Goal: Task Accomplishment & Management: Manage account settings

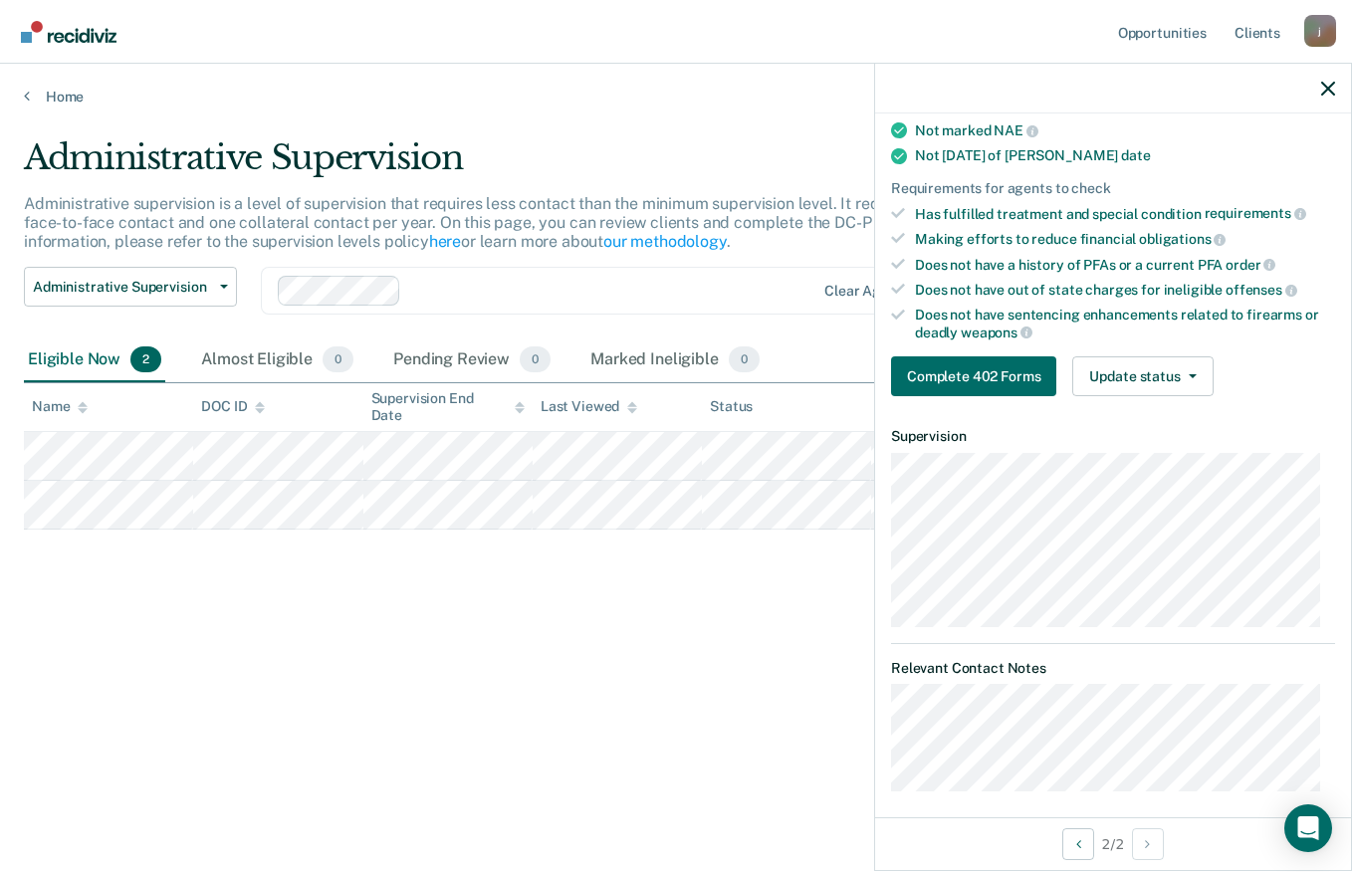
scroll to position [311, 0]
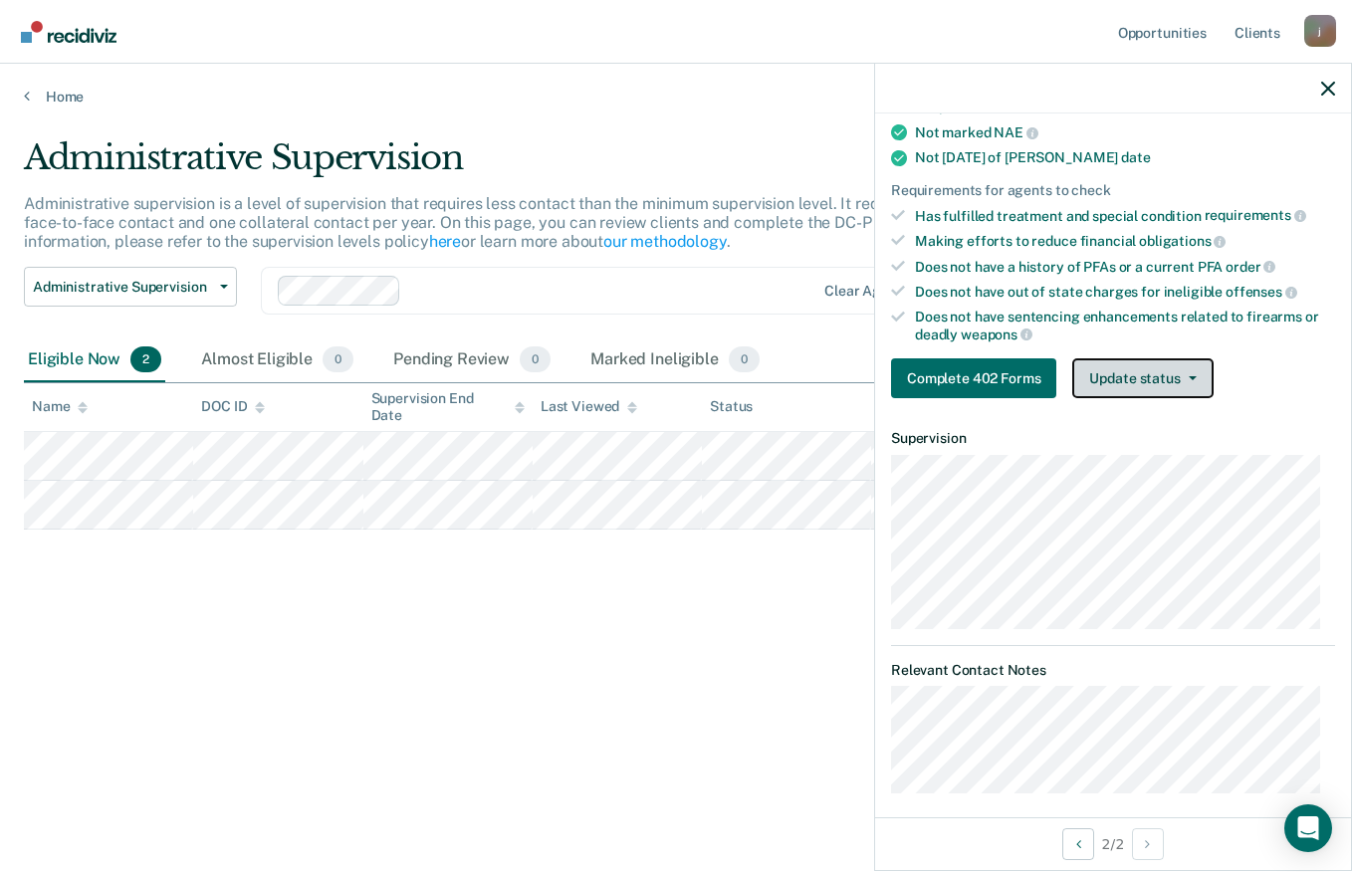
click at [1203, 384] on button "Update status" at bounding box center [1142, 378] width 140 height 40
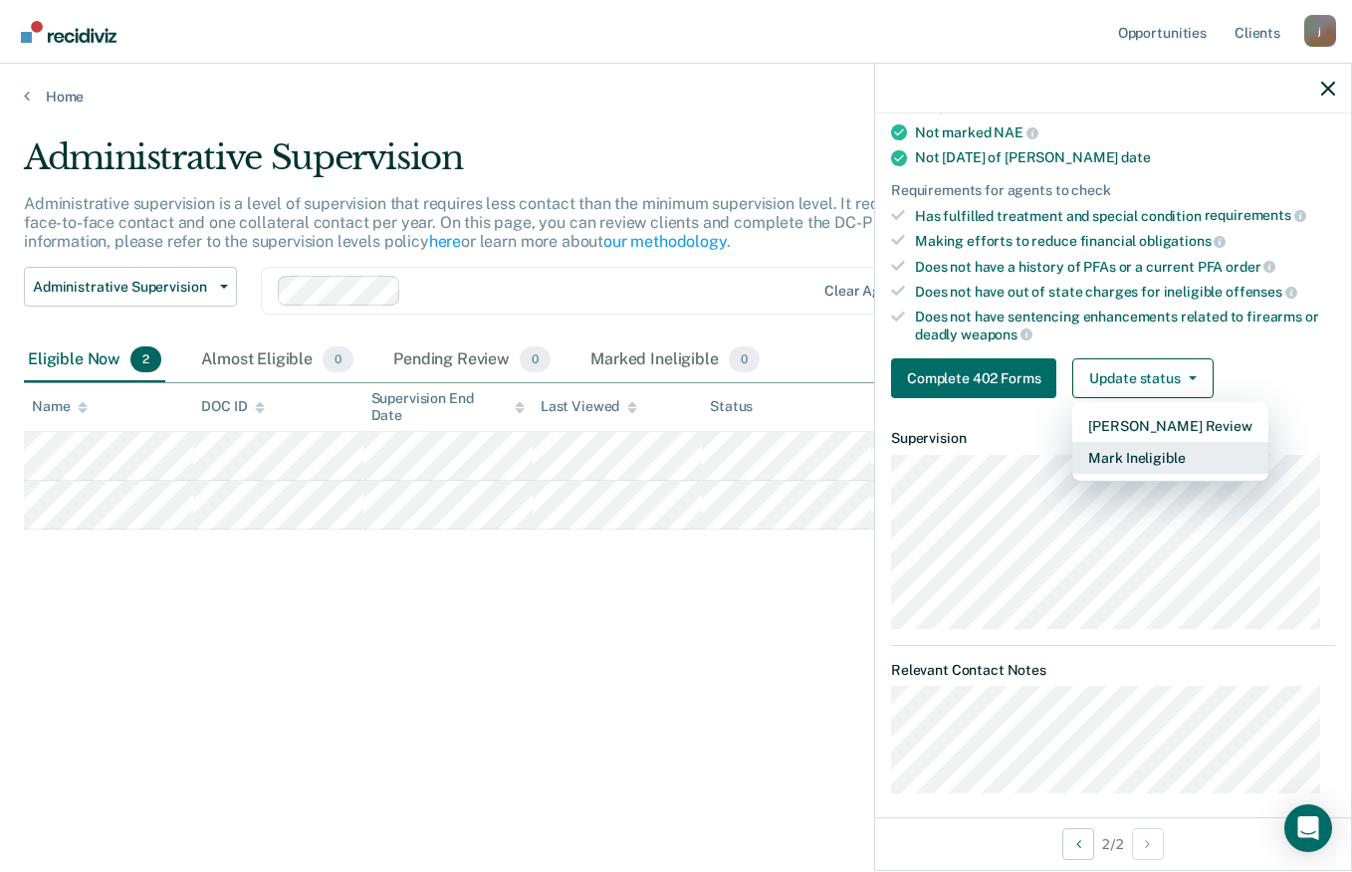
click at [1152, 460] on button "Mark Ineligible" at bounding box center [1169, 458] width 195 height 32
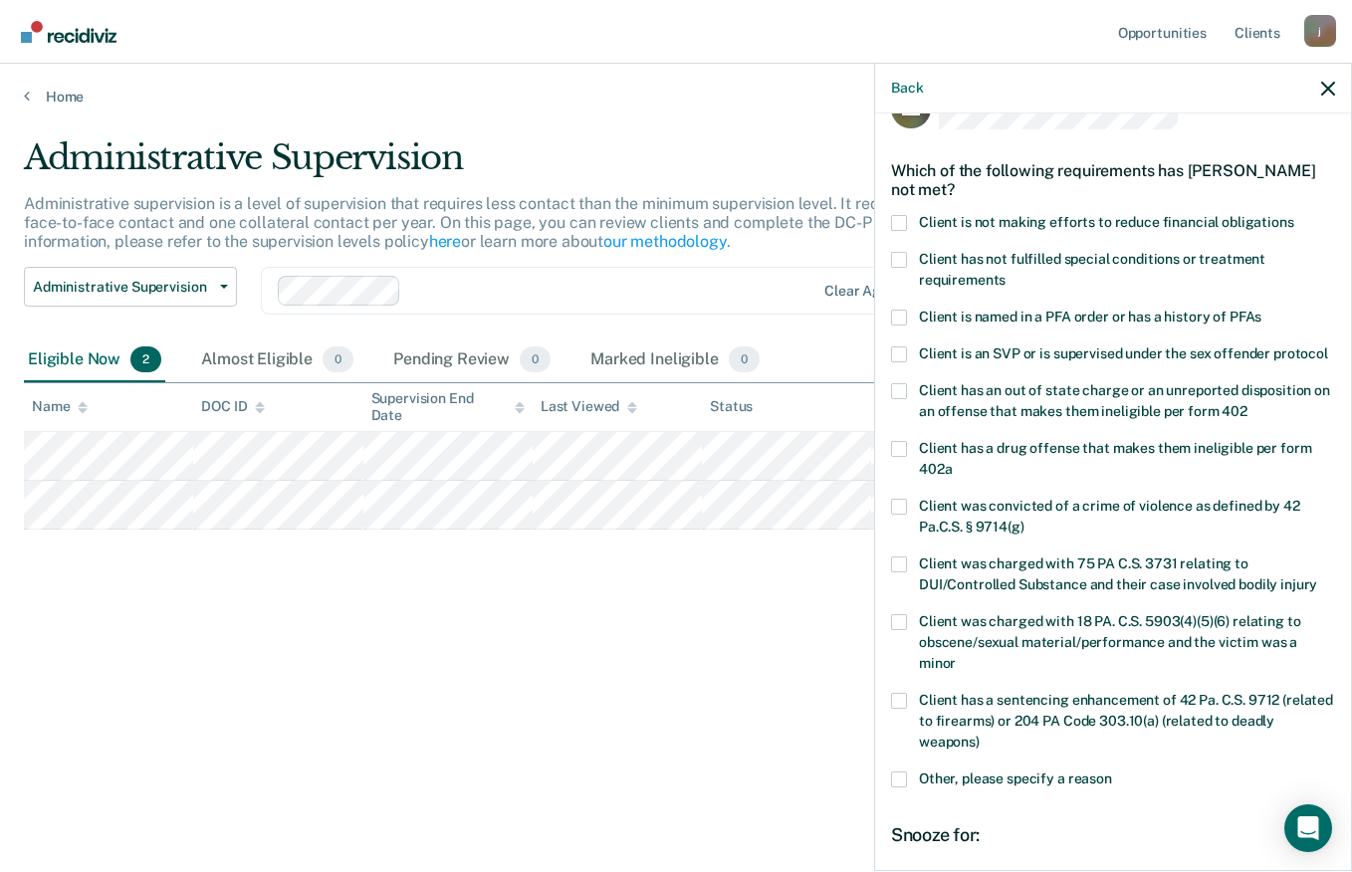
scroll to position [0, 0]
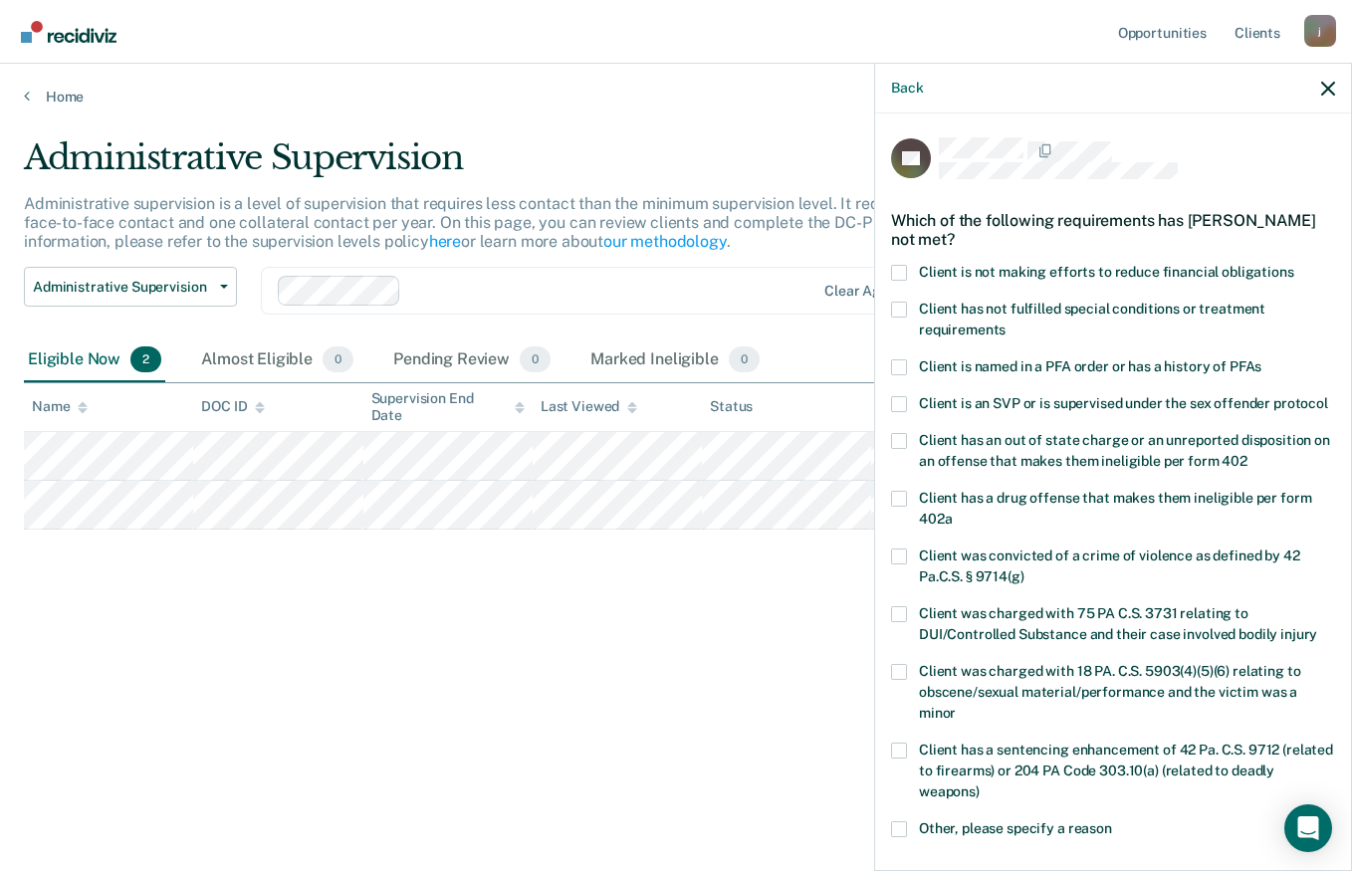
click at [903, 269] on span at bounding box center [899, 273] width 16 height 16
click at [1294, 265] on input "Client is not making efforts to reduce financial obligations" at bounding box center [1294, 265] width 0 height 0
click at [900, 310] on span at bounding box center [899, 310] width 16 height 16
click at [1006, 323] on input "Client has not fulfilled special conditions or treatment requirements" at bounding box center [1006, 323] width 0 height 0
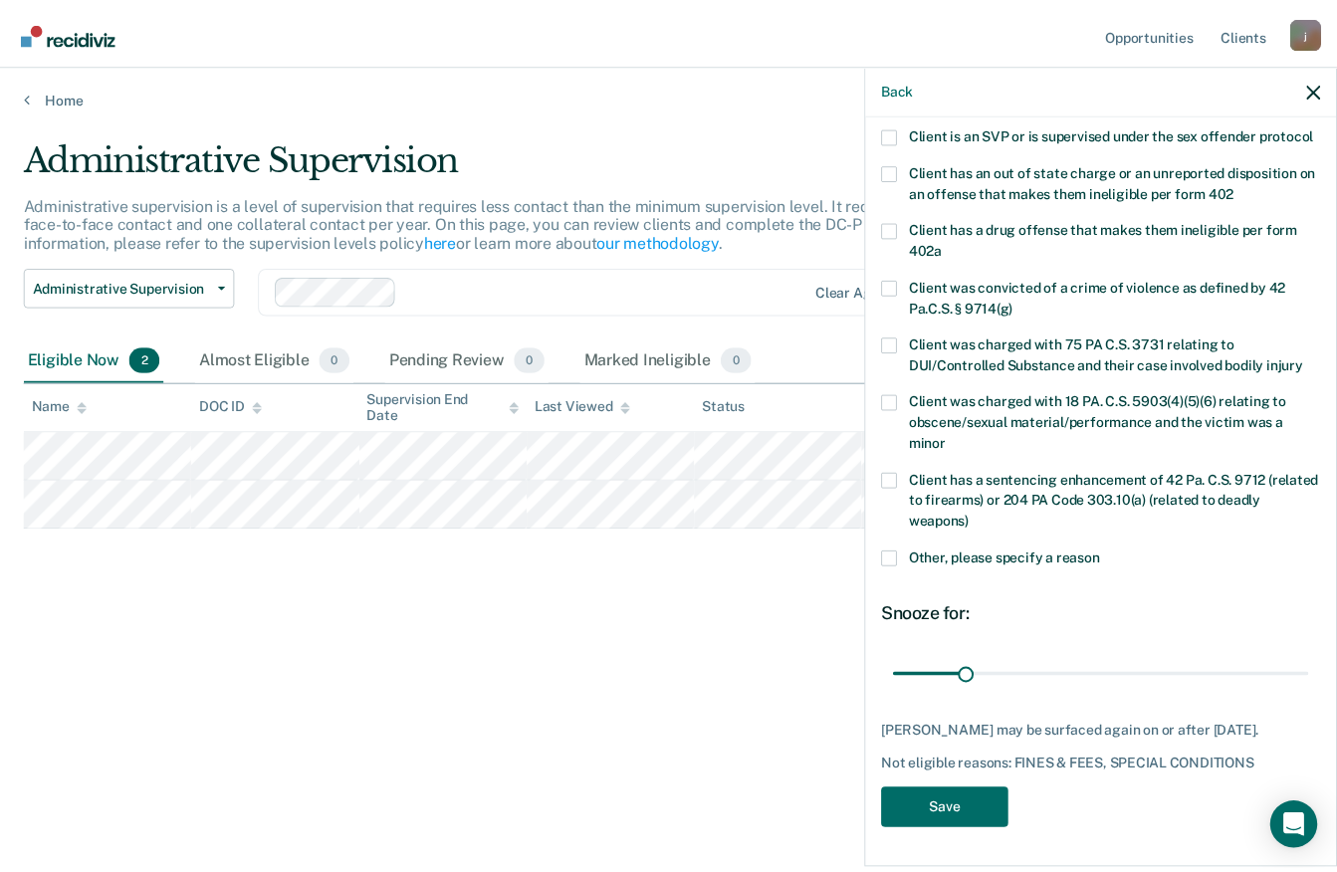
scroll to position [289, 0]
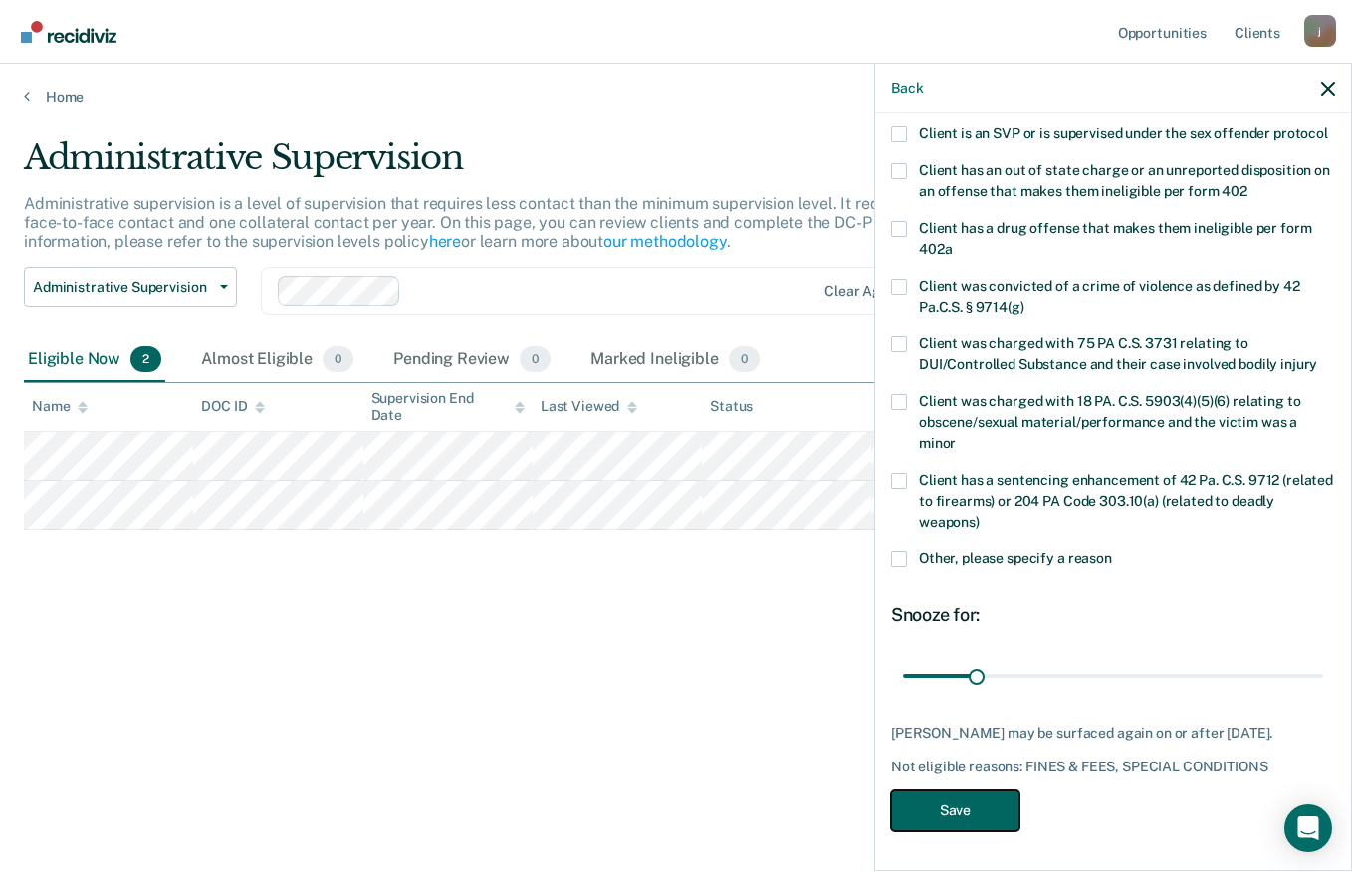
click at [968, 816] on button "Save" at bounding box center [955, 811] width 128 height 41
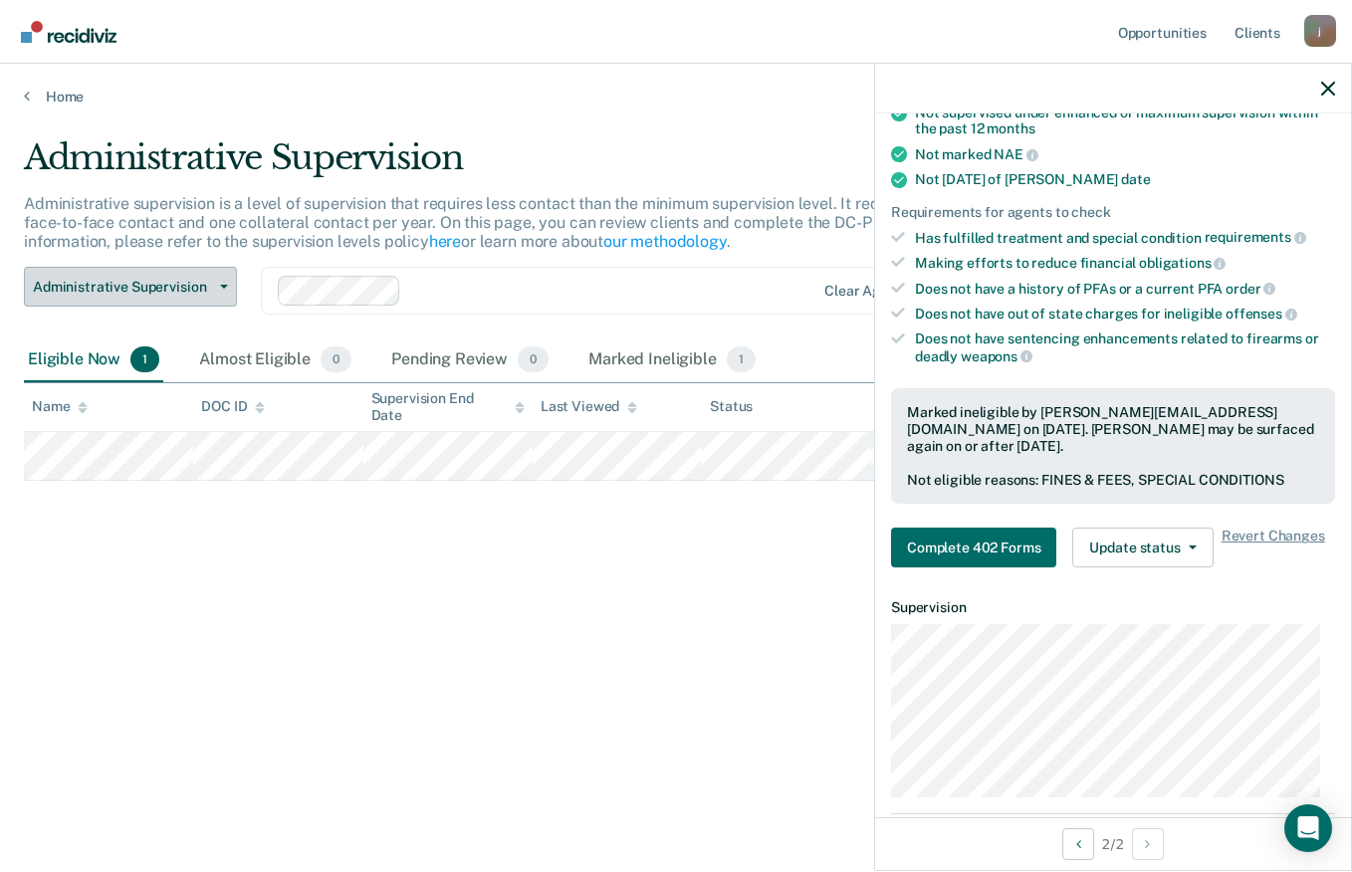
click at [226, 306] on button "Administrative Supervision" at bounding box center [130, 287] width 213 height 40
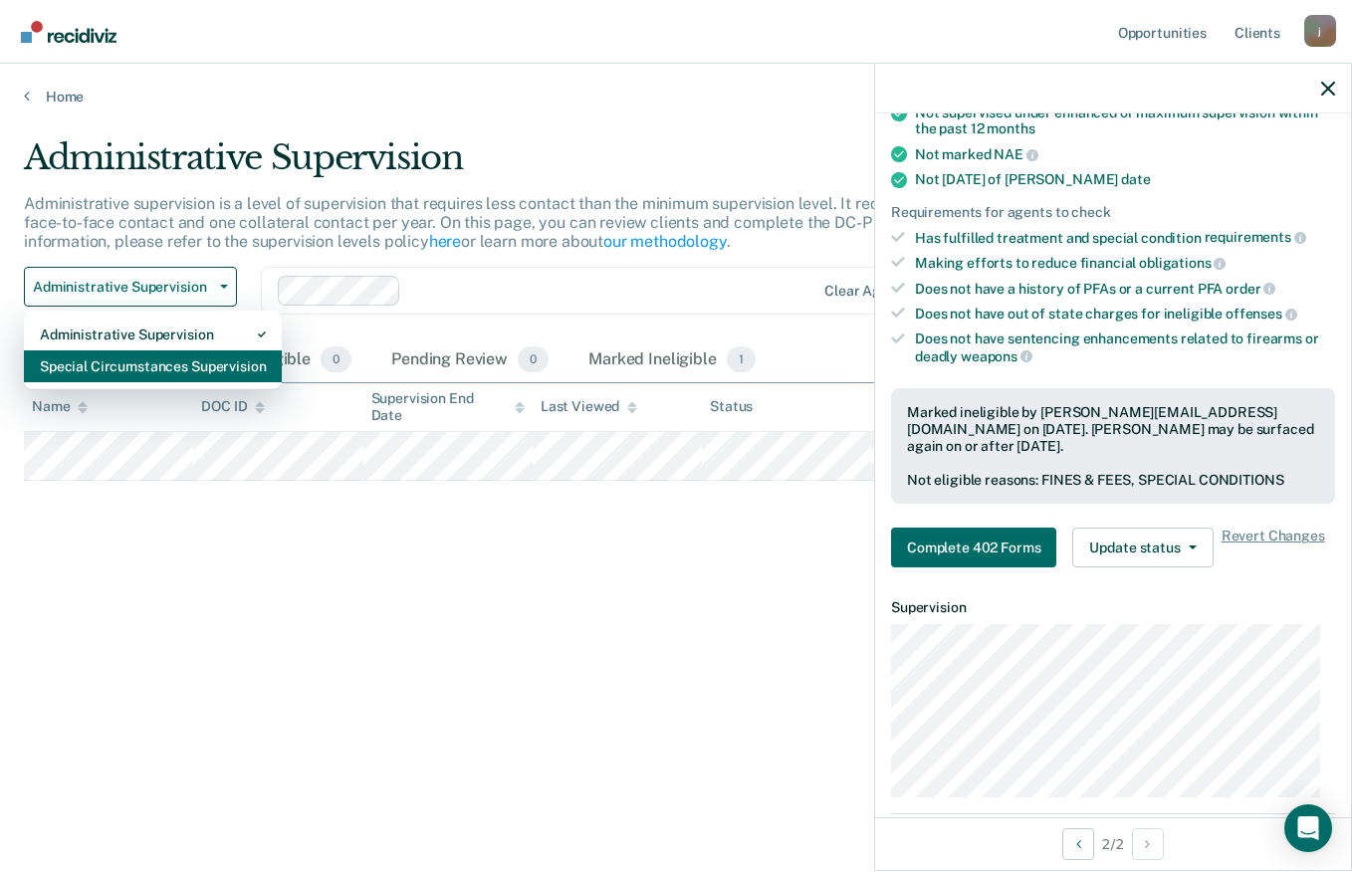
click at [180, 372] on div "Special Circumstances Supervision" at bounding box center [153, 366] width 226 height 32
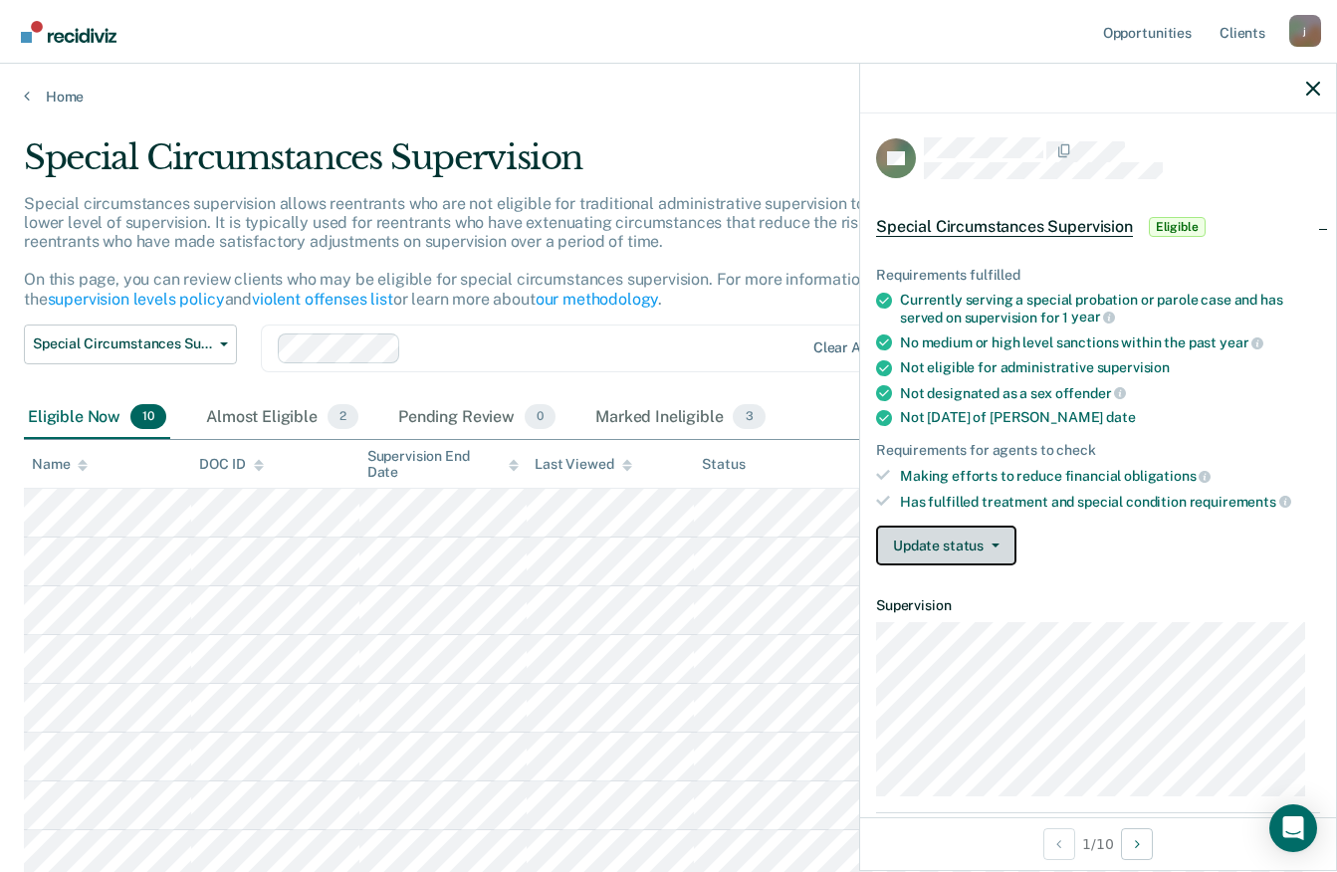
click at [998, 544] on icon "button" at bounding box center [996, 546] width 8 height 4
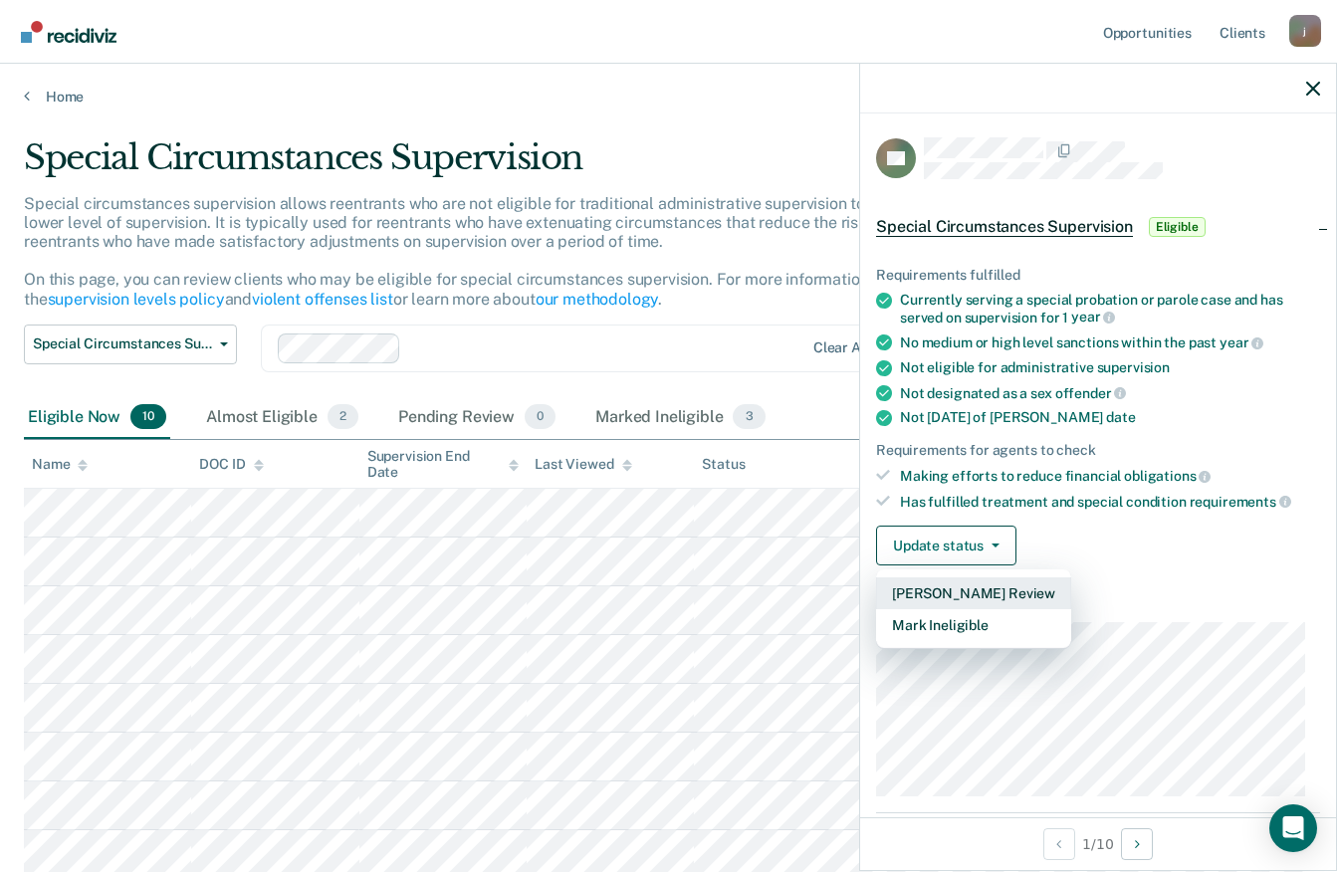
click at [996, 594] on button "[PERSON_NAME] Review" at bounding box center [973, 593] width 195 height 32
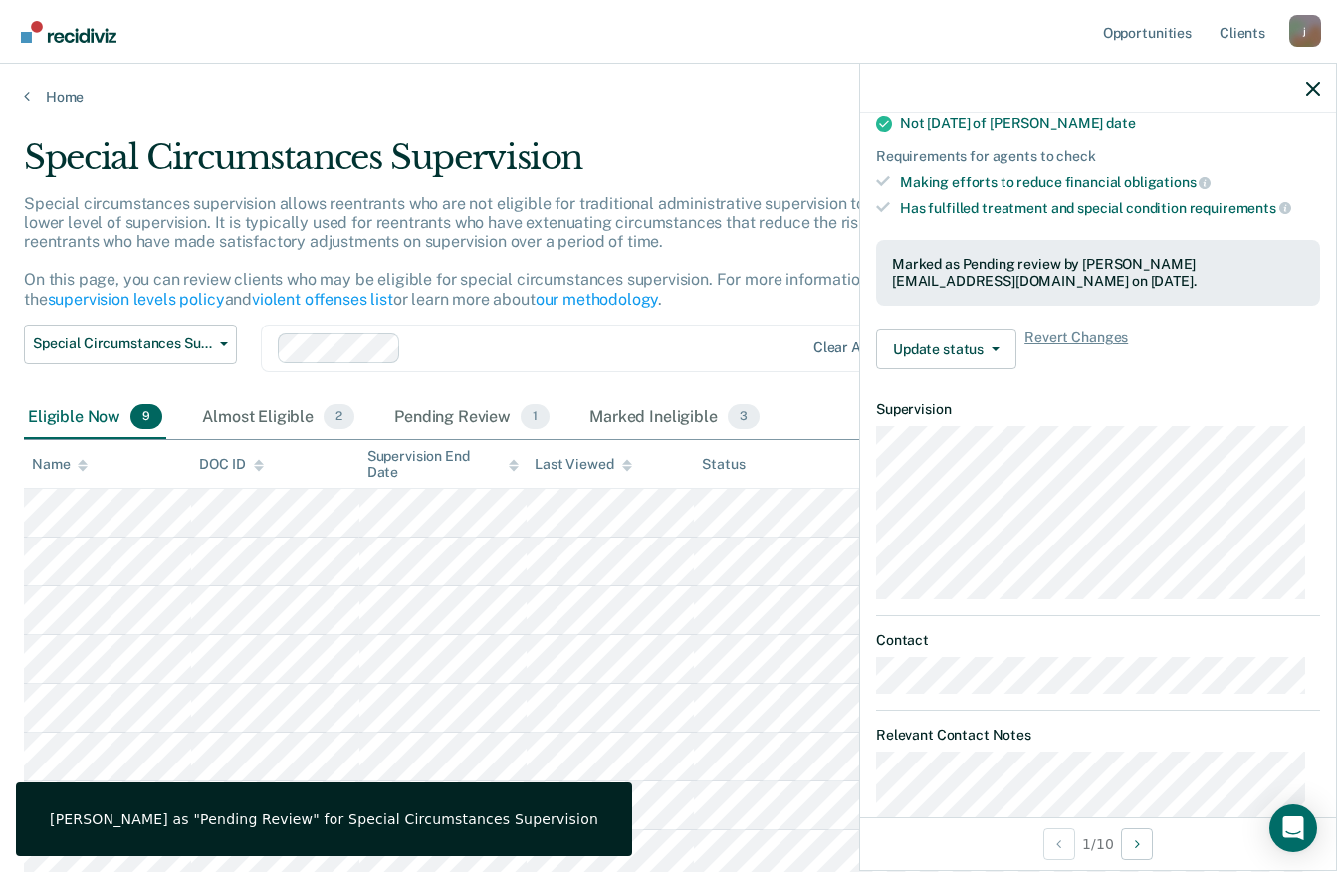
scroll to position [292, 0]
click at [999, 344] on button "Update status" at bounding box center [946, 352] width 140 height 40
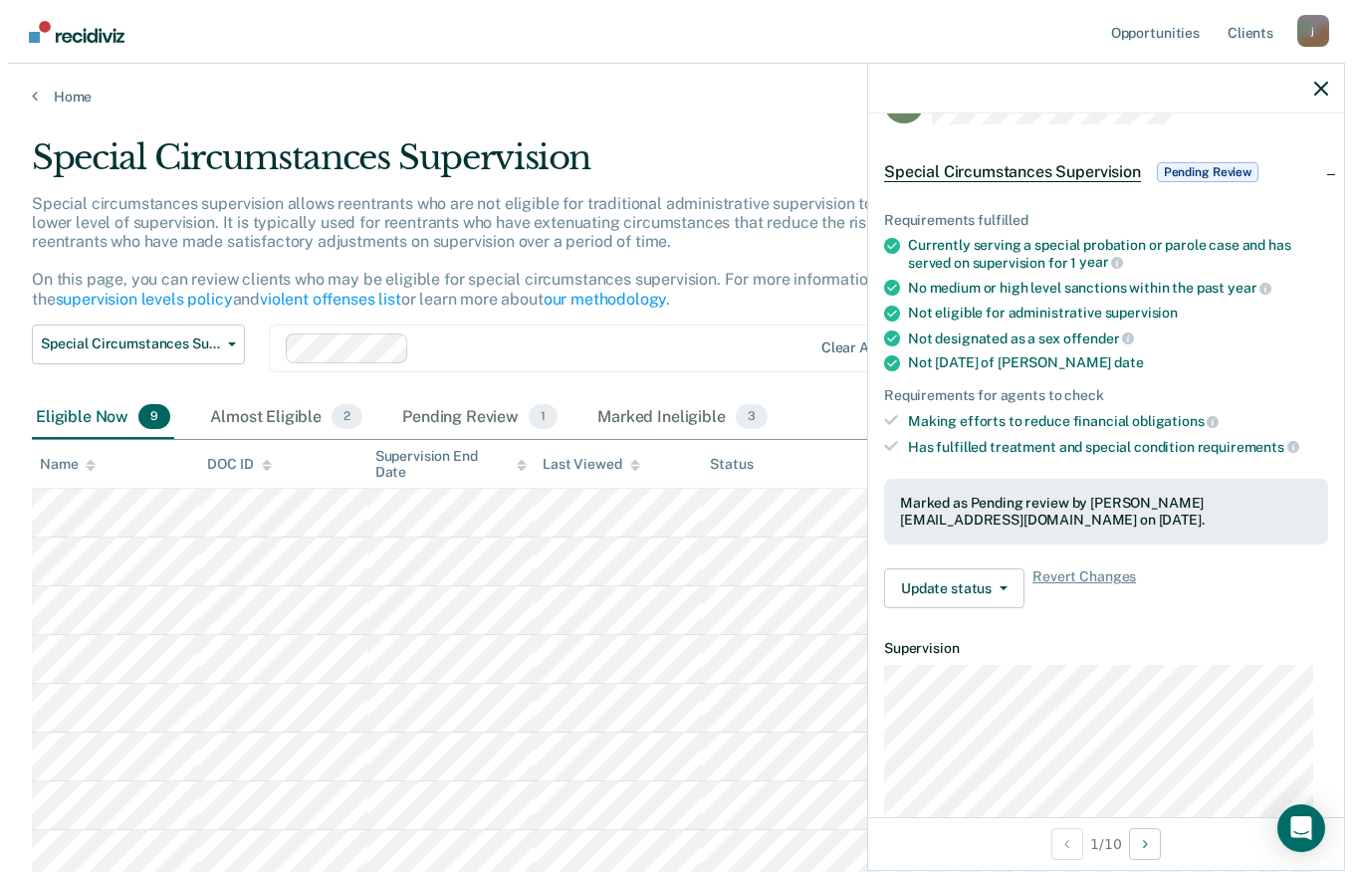
scroll to position [0, 0]
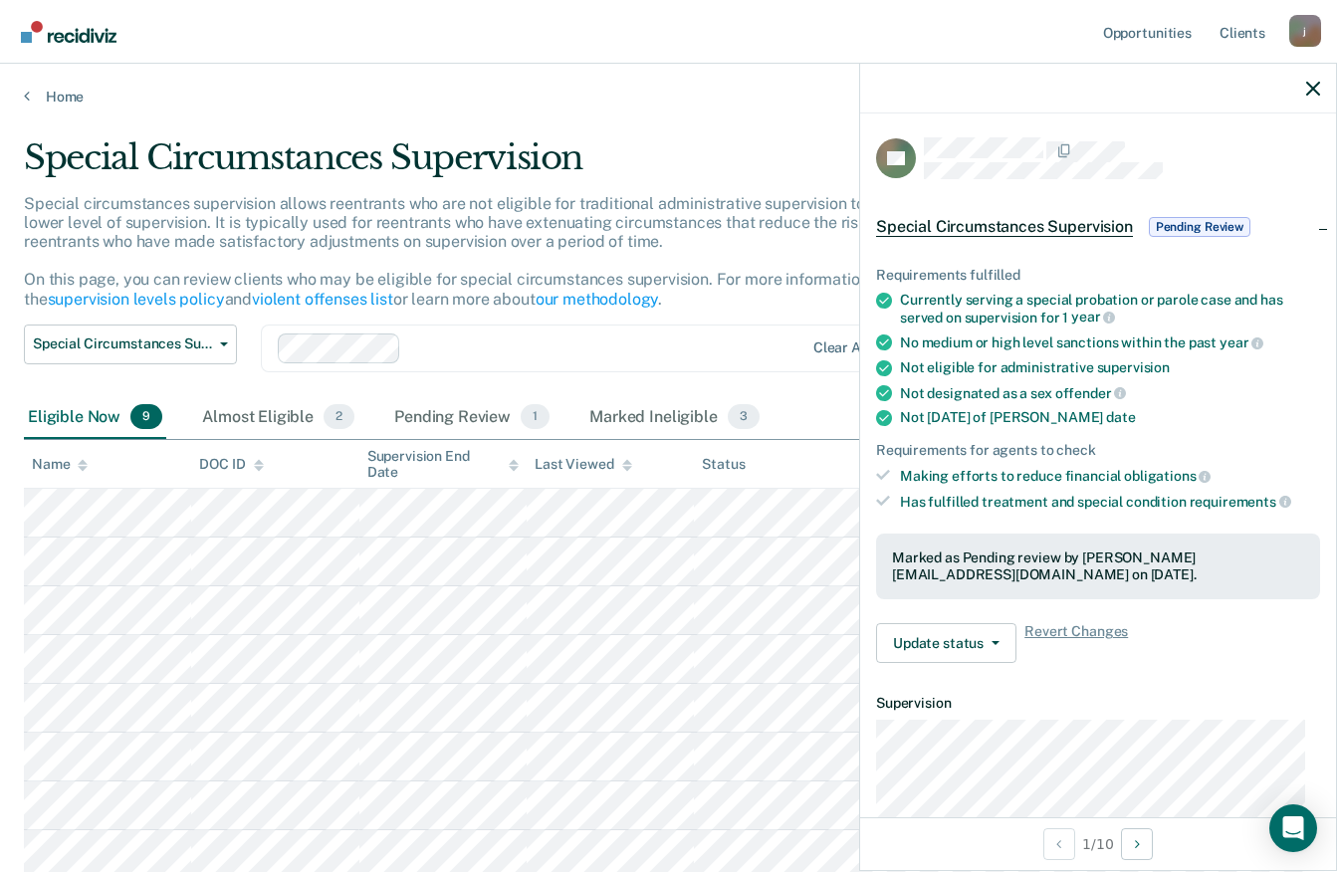
click at [1124, 559] on div "Marked as Pending review by [PERSON_NAME][EMAIL_ADDRESS][DOMAIN_NAME] on [DATE]." at bounding box center [1098, 567] width 412 height 34
click at [956, 644] on button "Update status" at bounding box center [946, 643] width 140 height 40
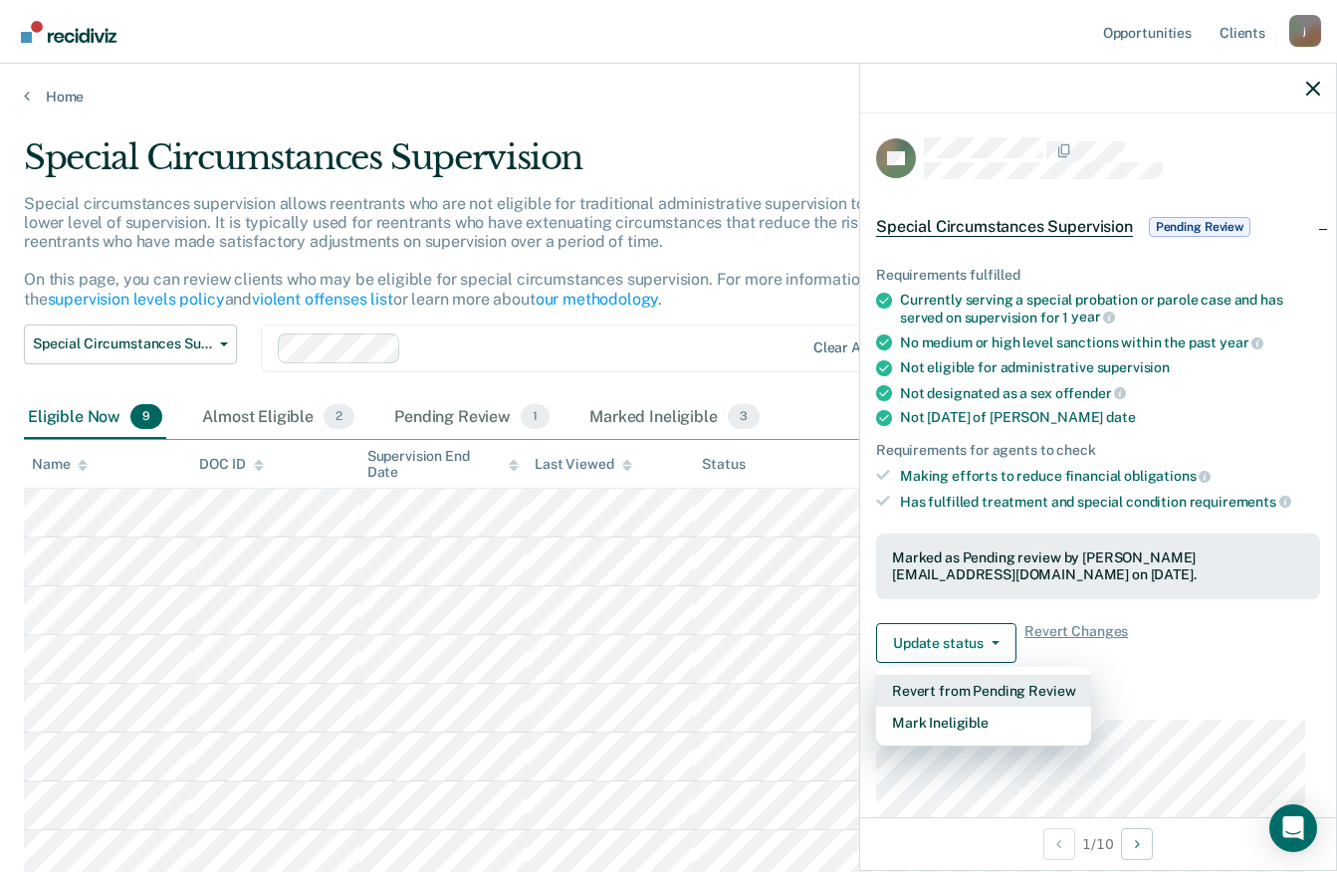
click at [1031, 697] on button "Revert from Pending Review" at bounding box center [983, 691] width 215 height 32
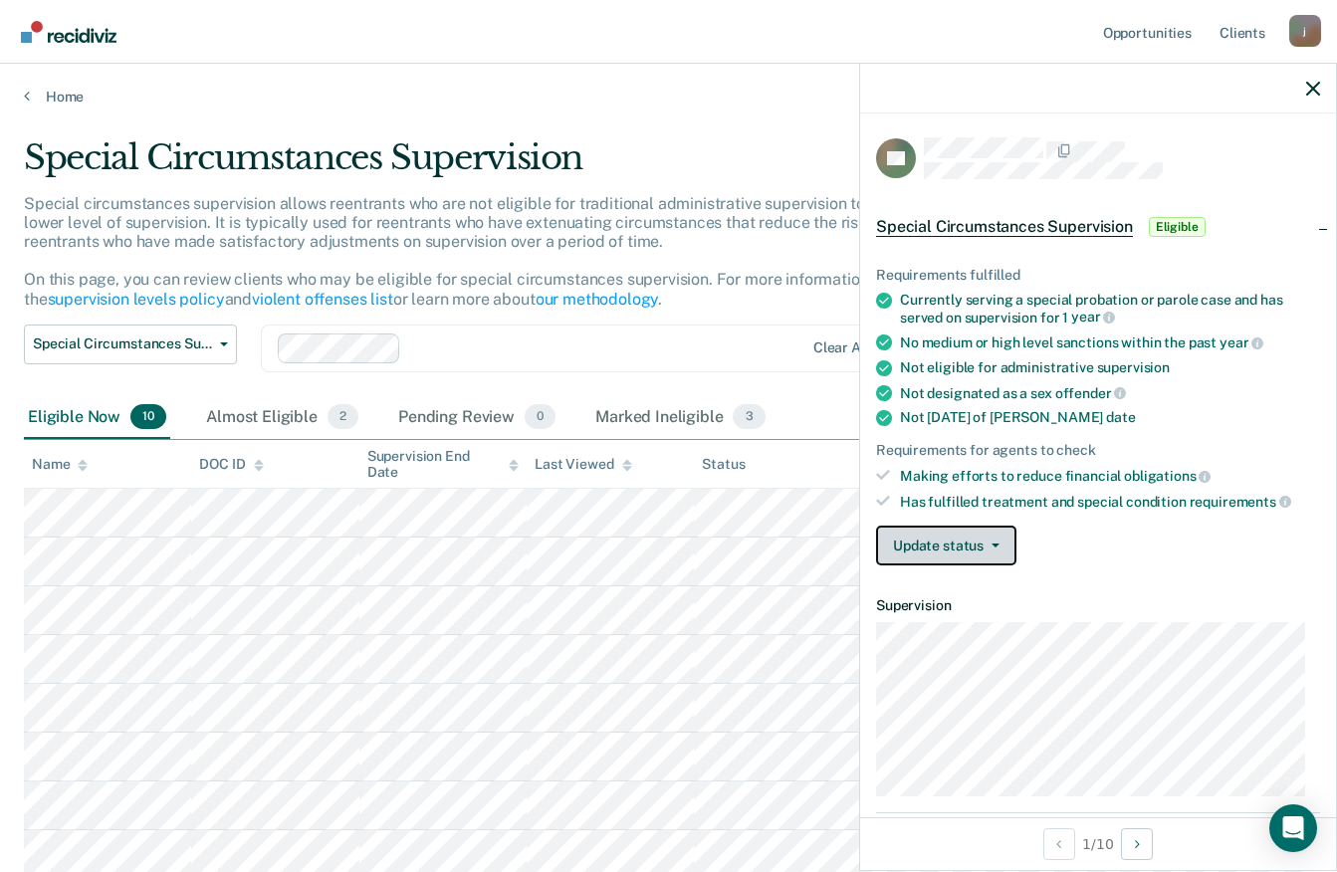
click at [1005, 549] on button "Update status" at bounding box center [946, 546] width 140 height 40
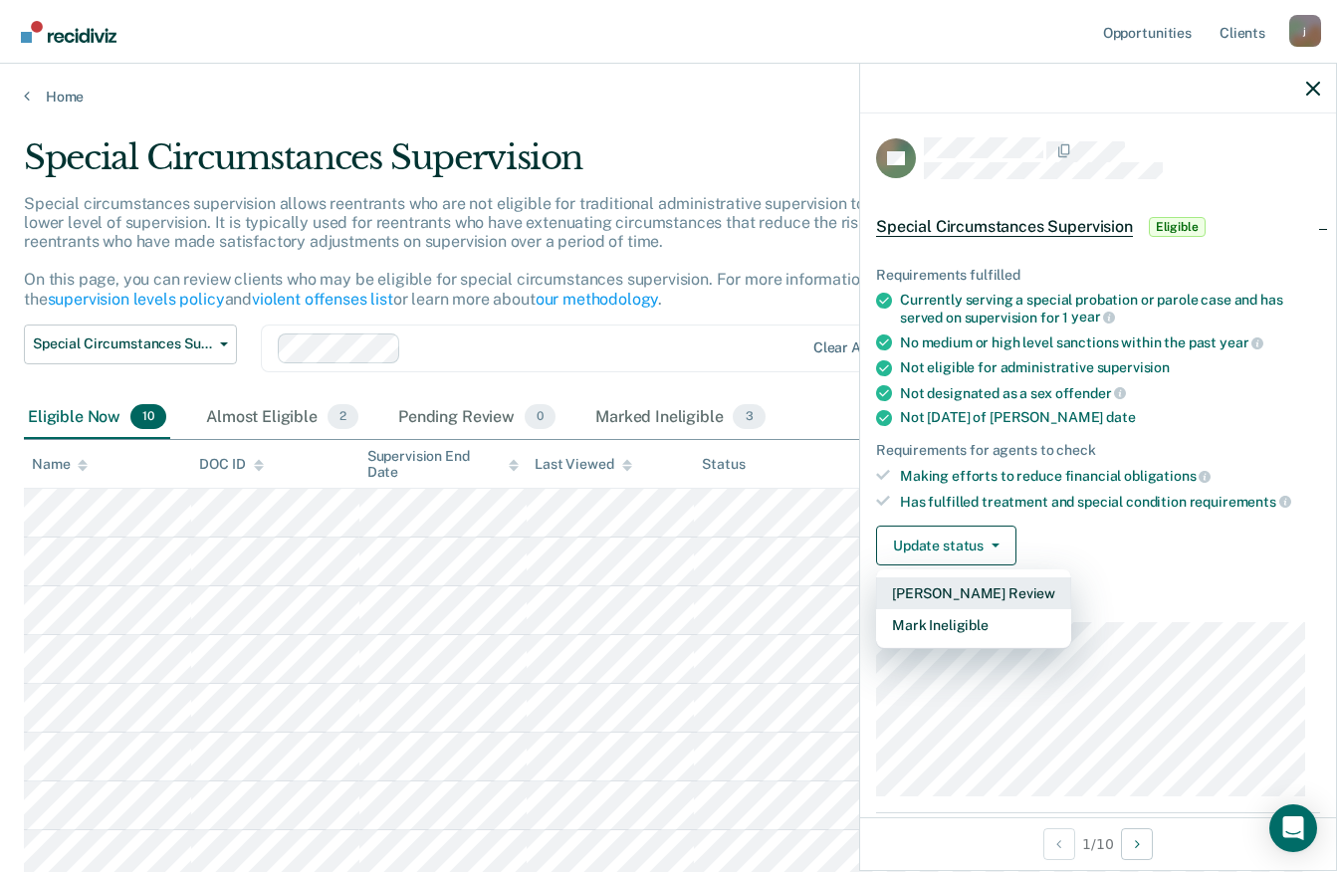
click at [1028, 597] on button "[PERSON_NAME] Review" at bounding box center [973, 593] width 195 height 32
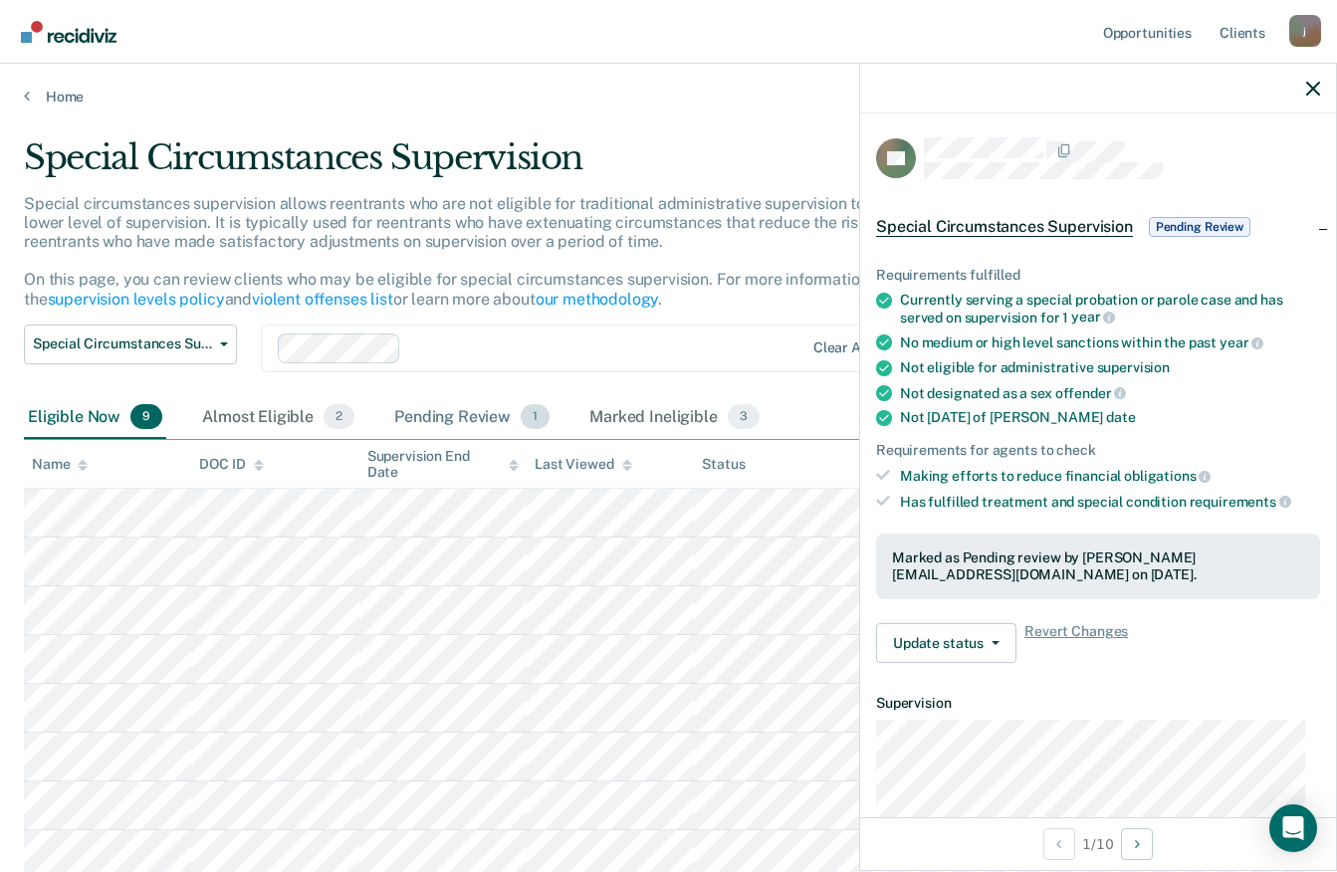
click at [473, 410] on div "Pending Review 1" at bounding box center [471, 418] width 163 height 44
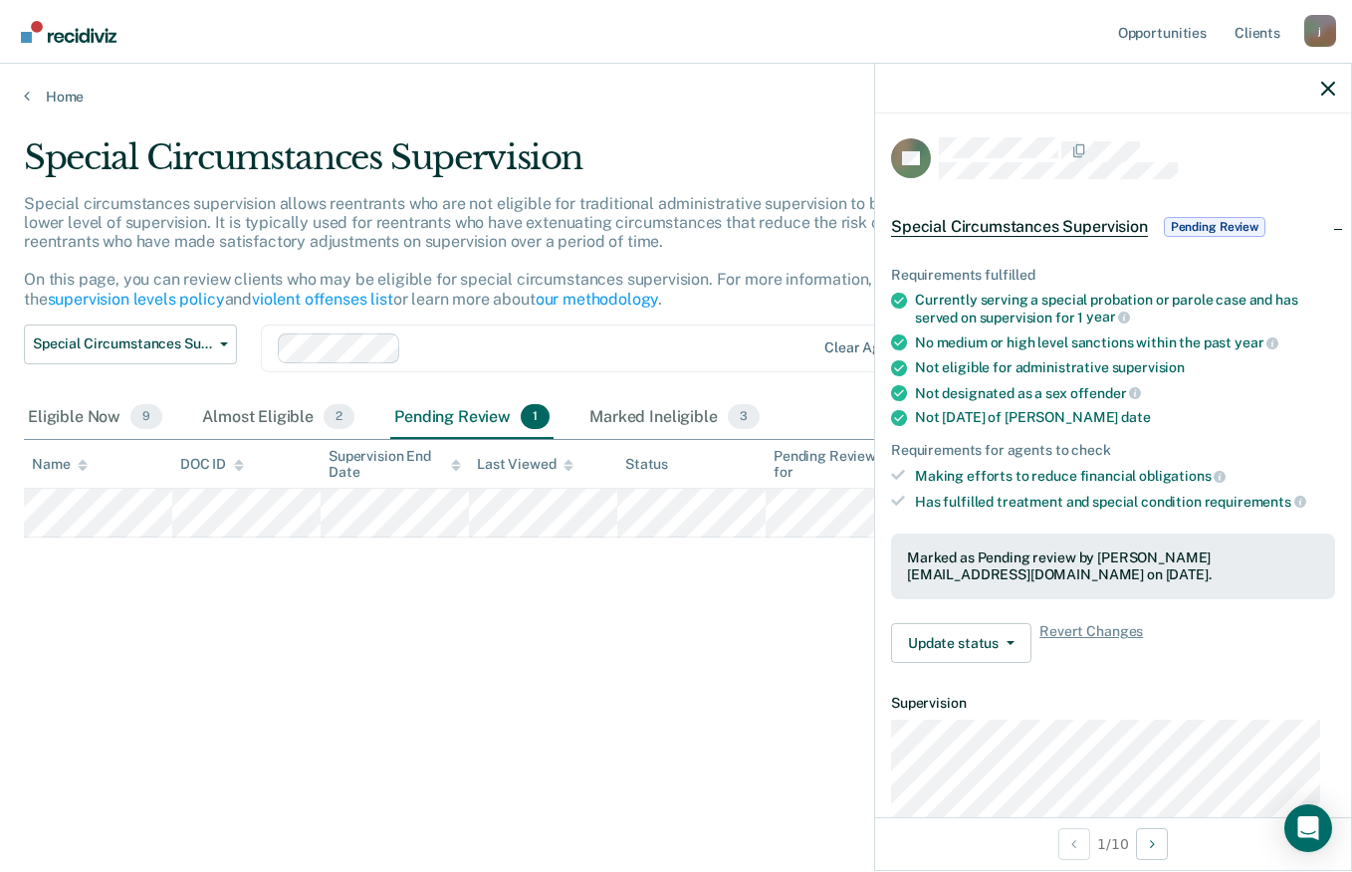
click at [1222, 222] on span "Pending Review" at bounding box center [1215, 227] width 102 height 20
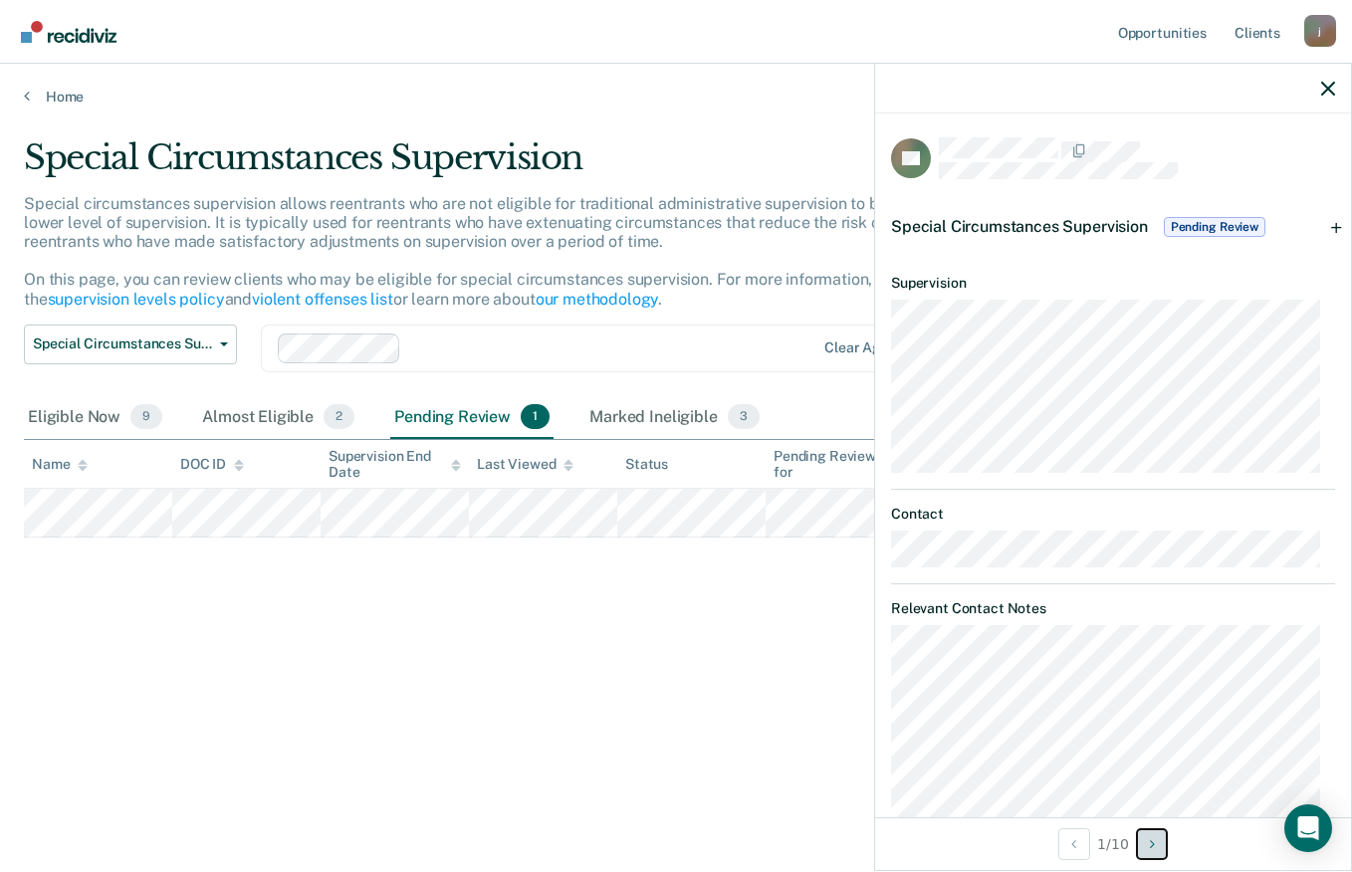
click at [1158, 847] on button "Next Opportunity" at bounding box center [1152, 844] width 32 height 32
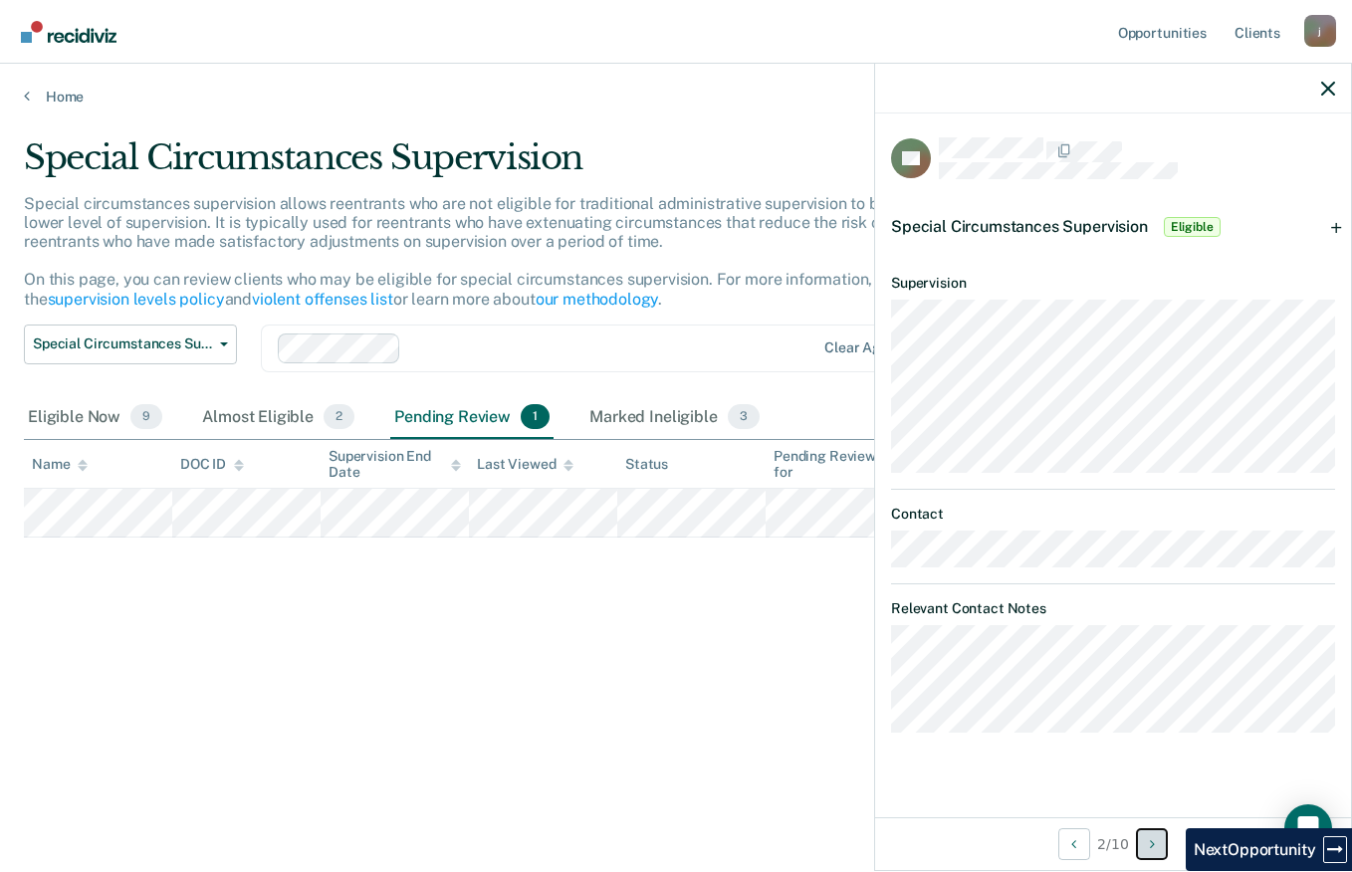
click at [1154, 848] on icon "Next Opportunity" at bounding box center [1152, 844] width 5 height 14
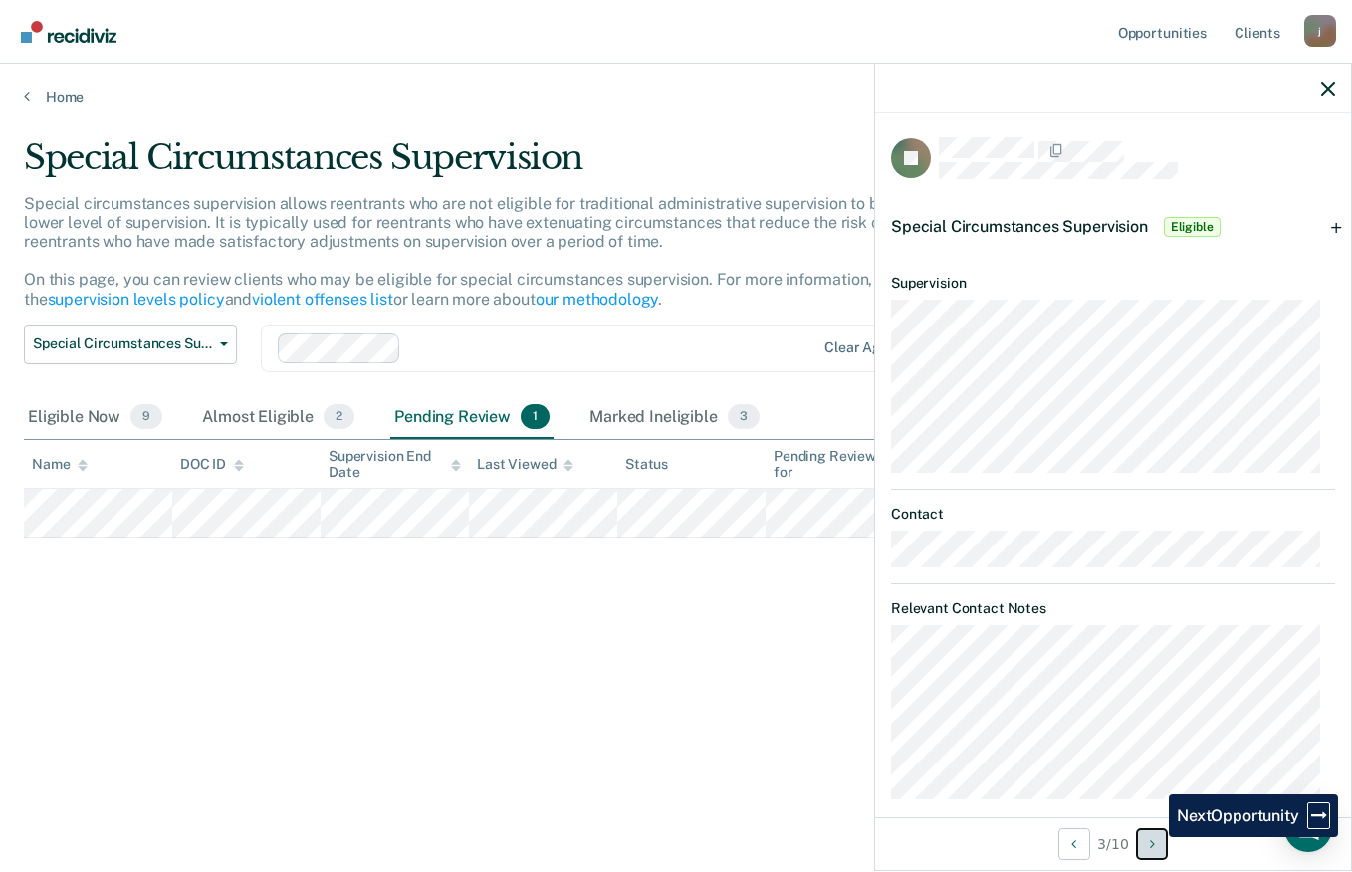
click at [1161, 845] on button "Next Opportunity" at bounding box center [1152, 844] width 32 height 32
click at [1159, 845] on button "Next Opportunity" at bounding box center [1152, 844] width 32 height 32
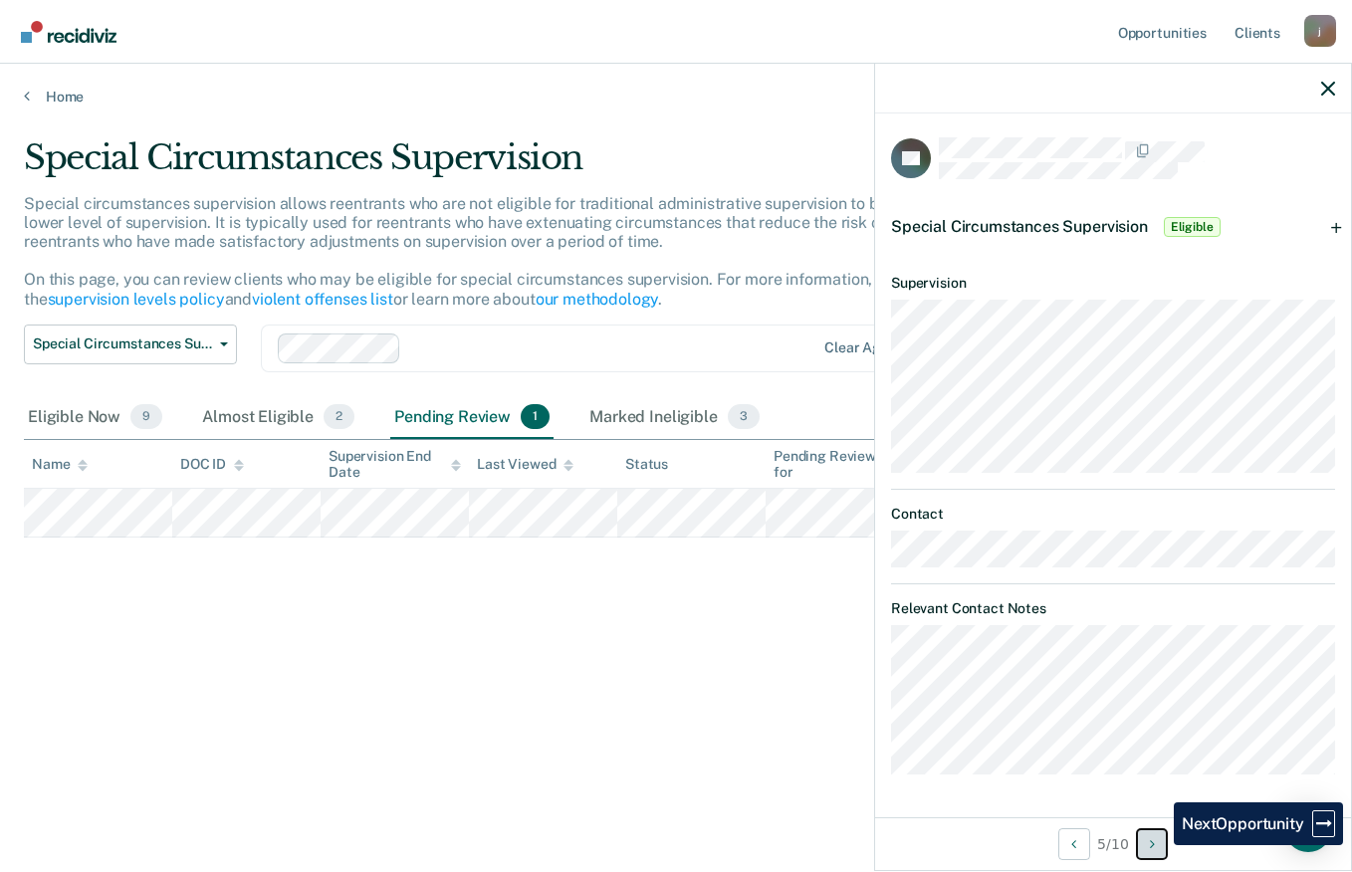
click at [1166, 849] on button "Next Opportunity" at bounding box center [1152, 844] width 32 height 32
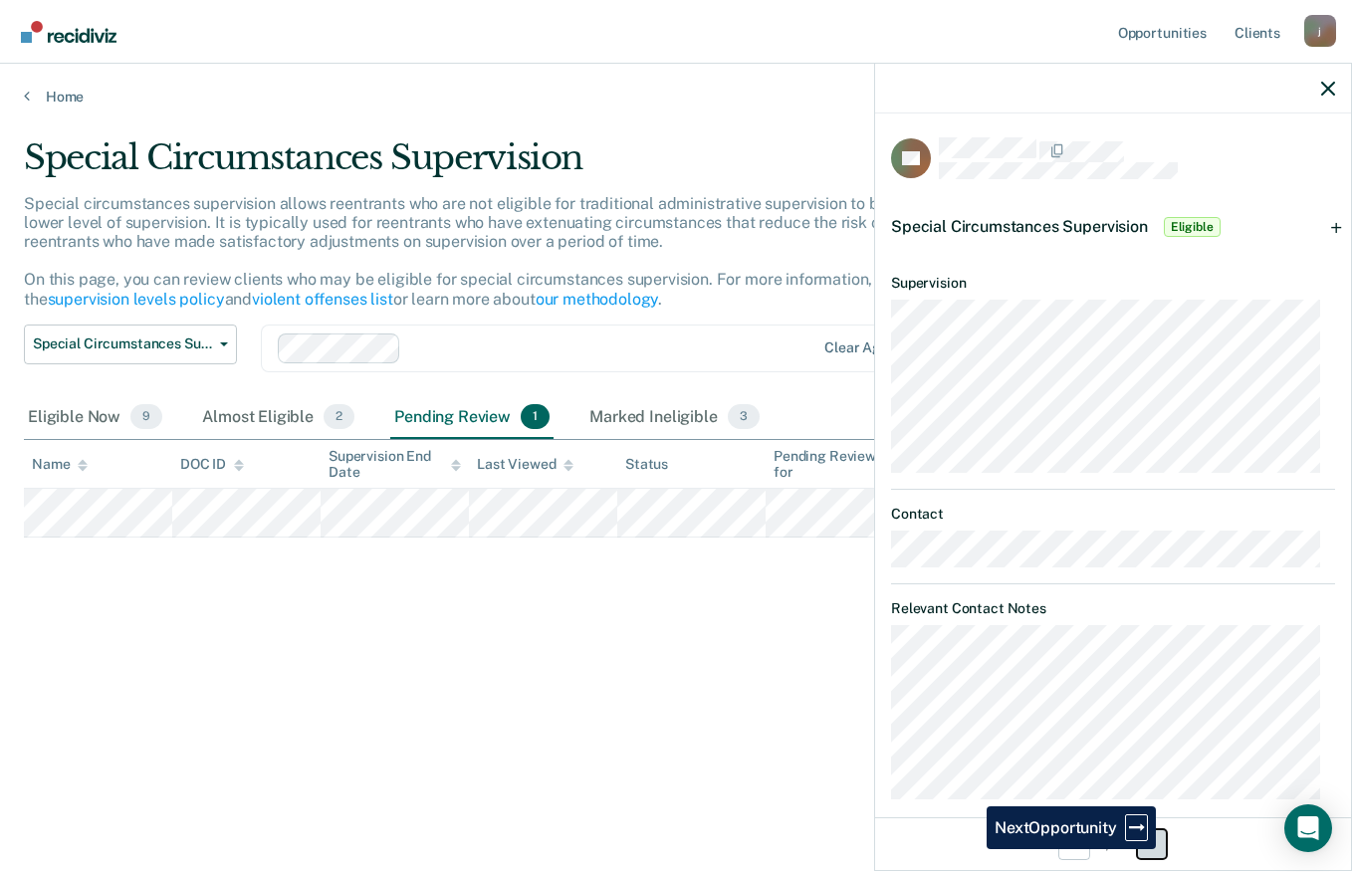
click at [1166, 849] on button "Next Opportunity" at bounding box center [1152, 844] width 32 height 32
click at [464, 416] on div "Pending Review 1" at bounding box center [471, 418] width 163 height 44
click at [82, 428] on div "Eligible Now 9" at bounding box center [95, 418] width 142 height 44
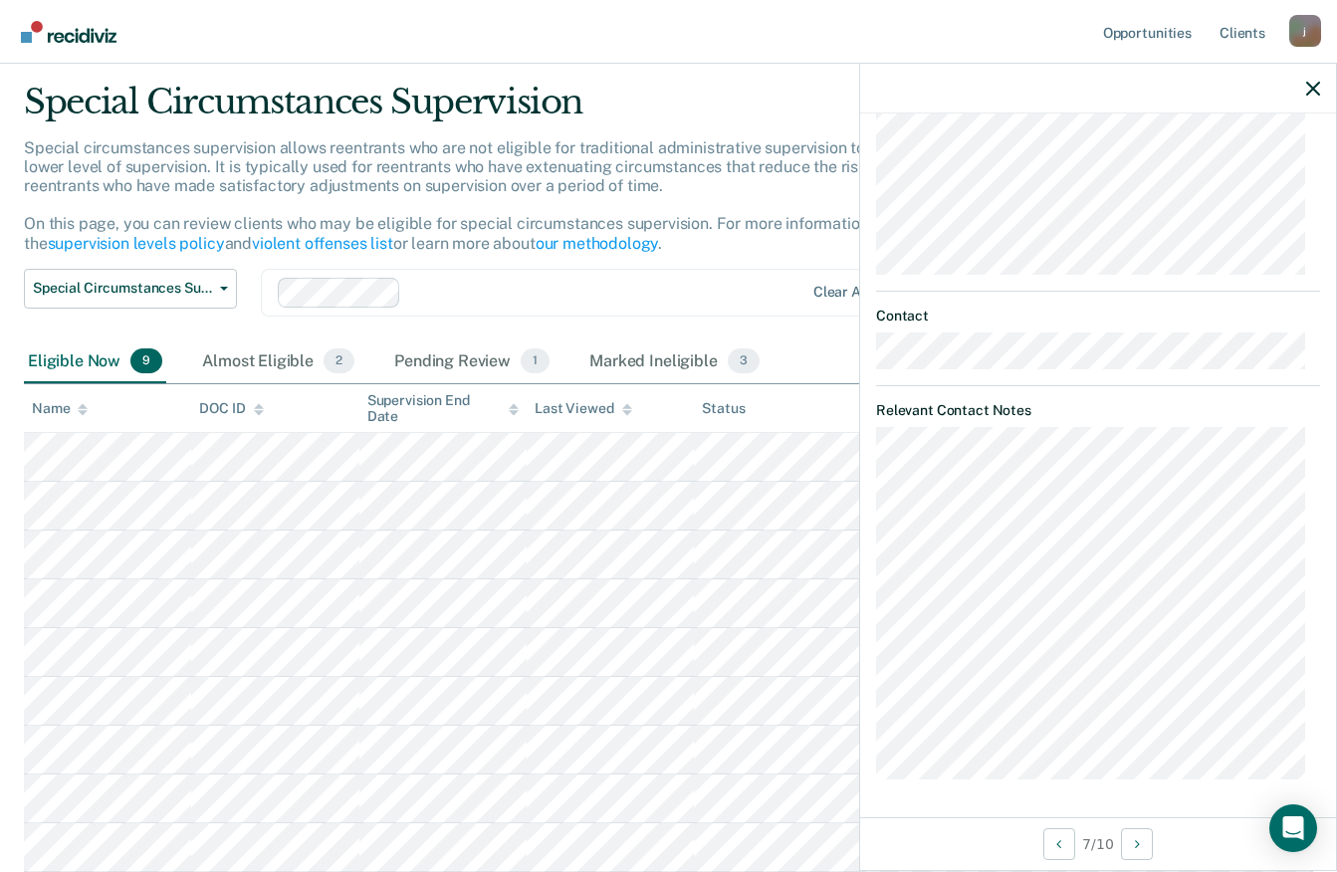
scroll to position [91, 0]
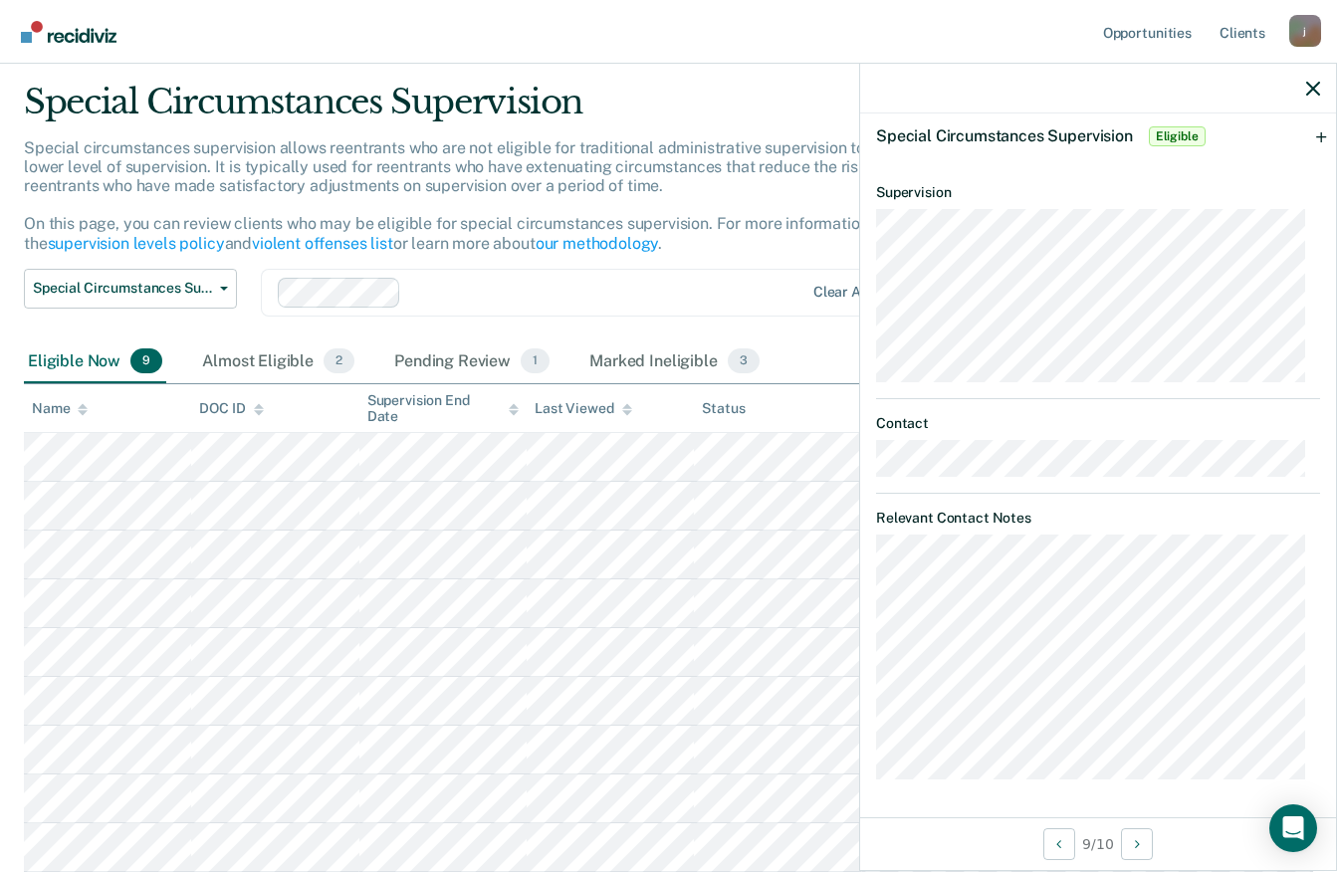
click at [1180, 135] on span "Eligible" at bounding box center [1177, 136] width 57 height 20
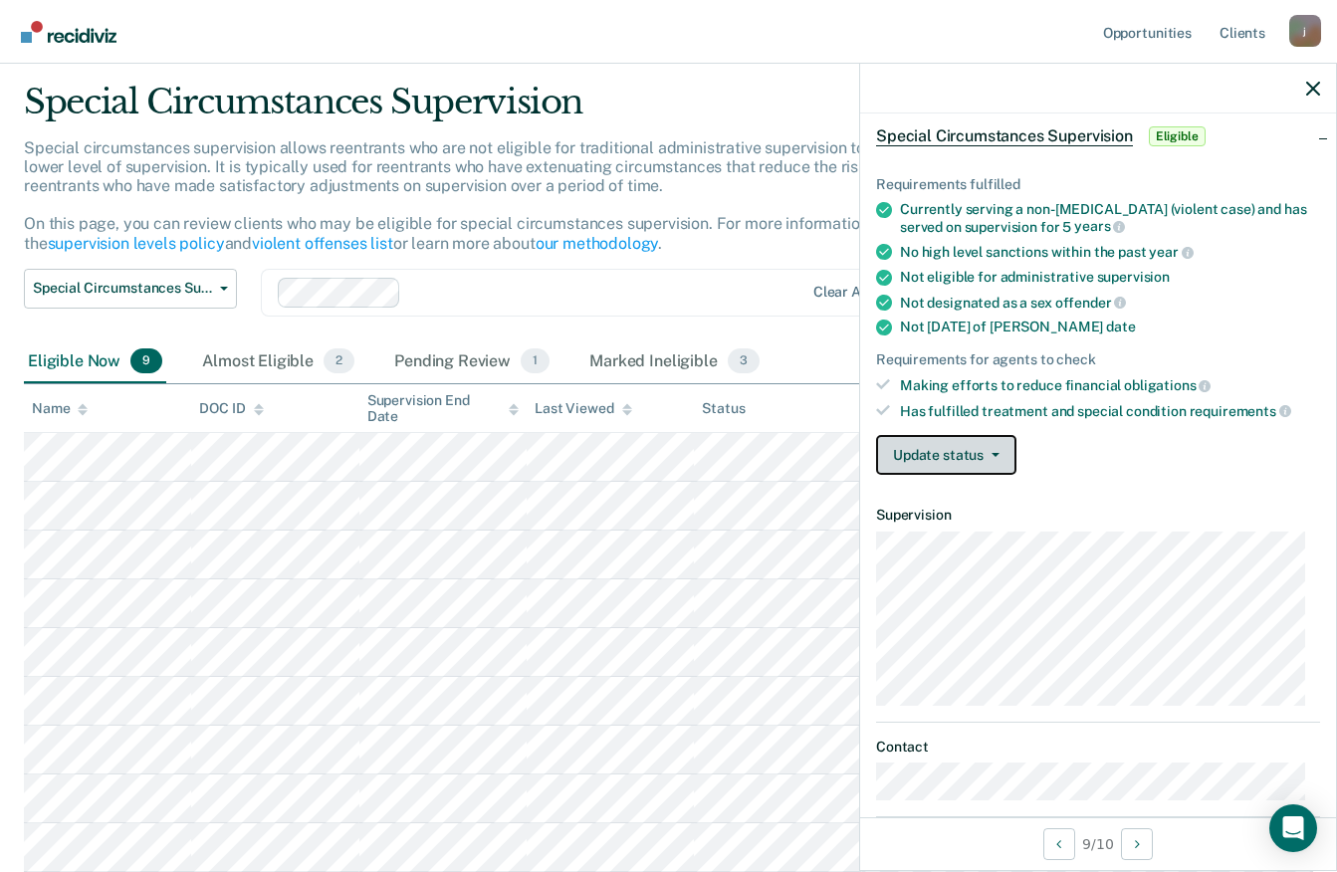
click at [996, 460] on button "Update status" at bounding box center [946, 455] width 140 height 40
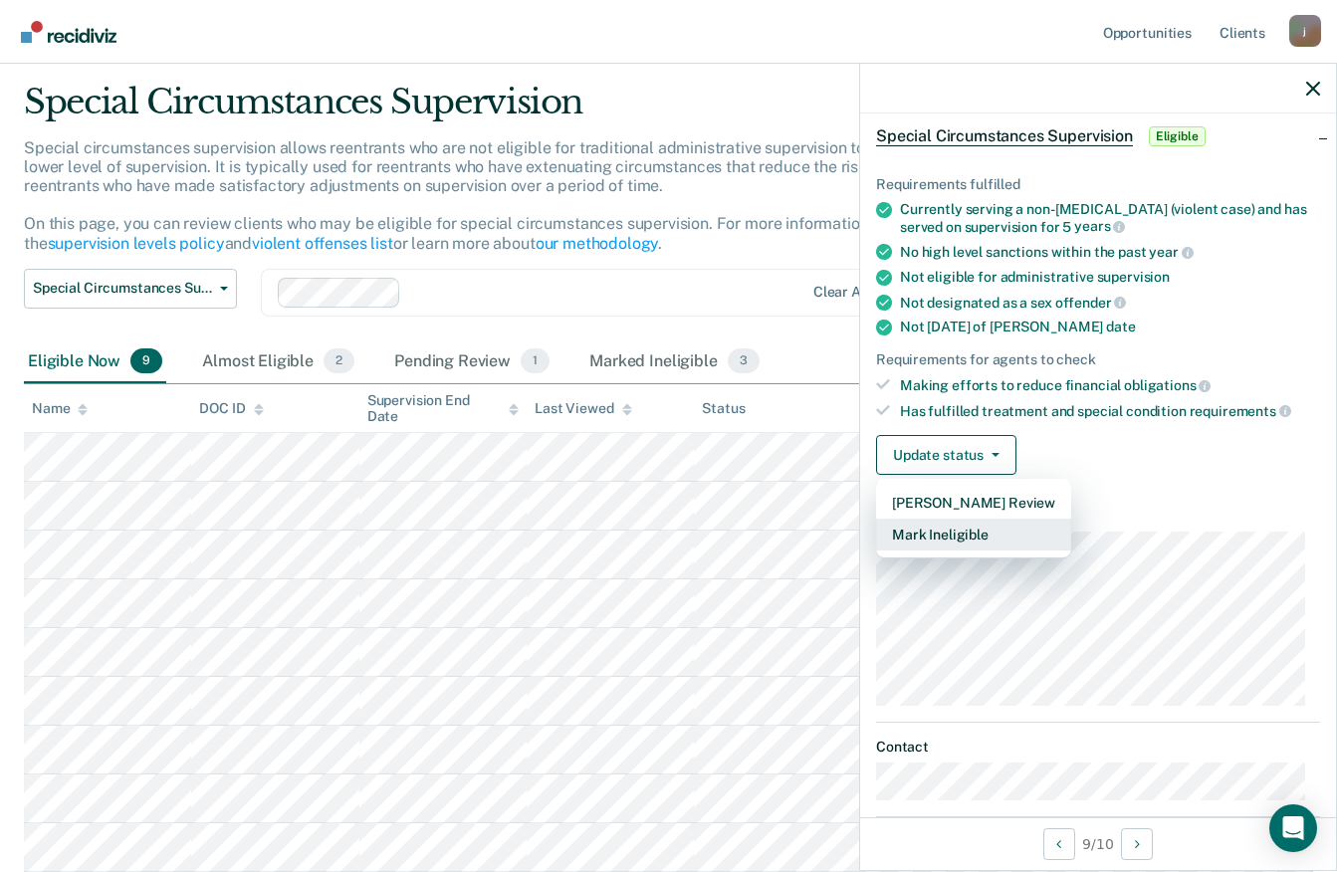
click at [985, 541] on button "Mark Ineligible" at bounding box center [973, 535] width 195 height 32
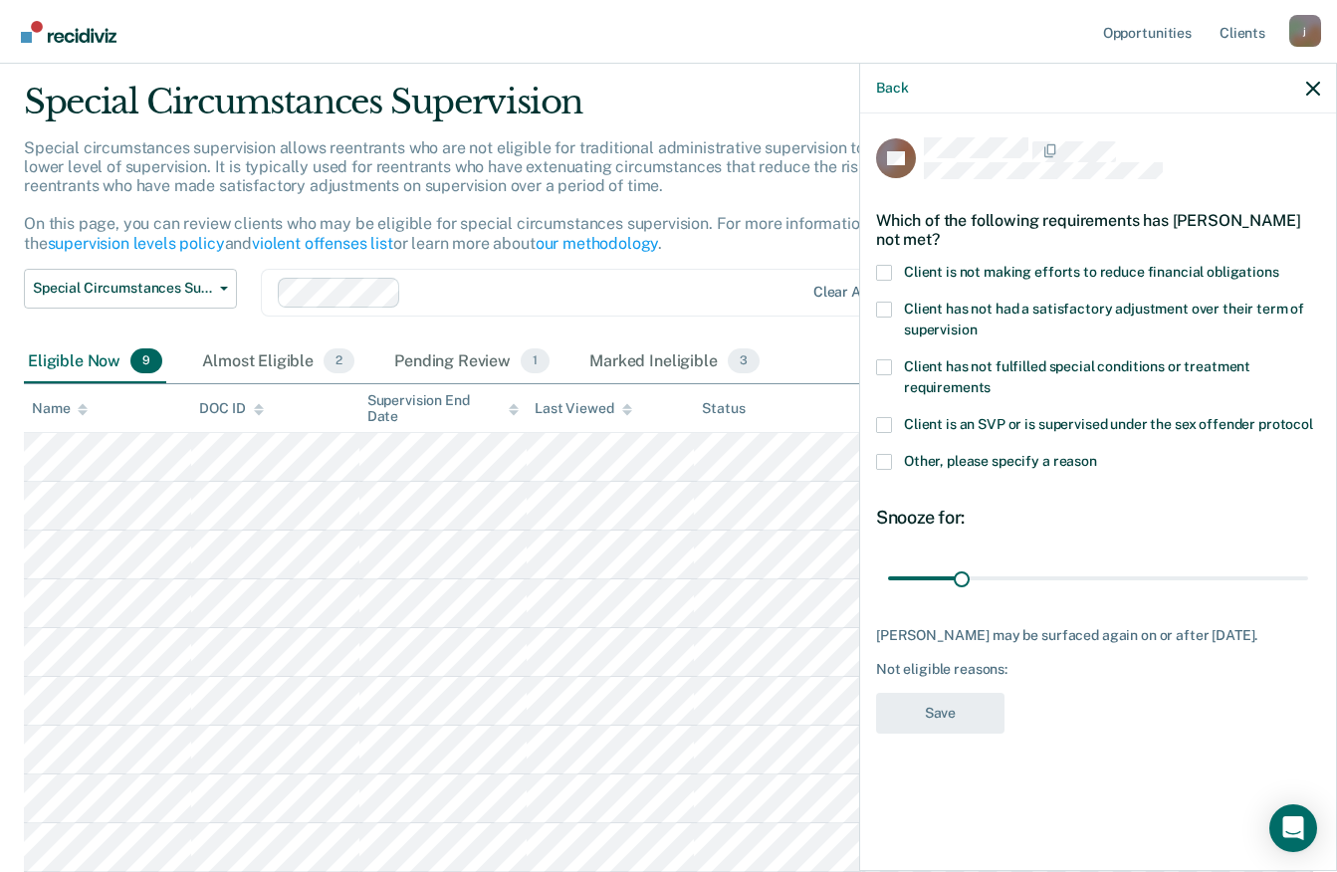
click at [884, 271] on span at bounding box center [884, 273] width 16 height 16
click at [1279, 265] on input "Client is not making efforts to reduce financial obligations" at bounding box center [1279, 265] width 0 height 0
click at [963, 702] on button "Save" at bounding box center [940, 713] width 128 height 41
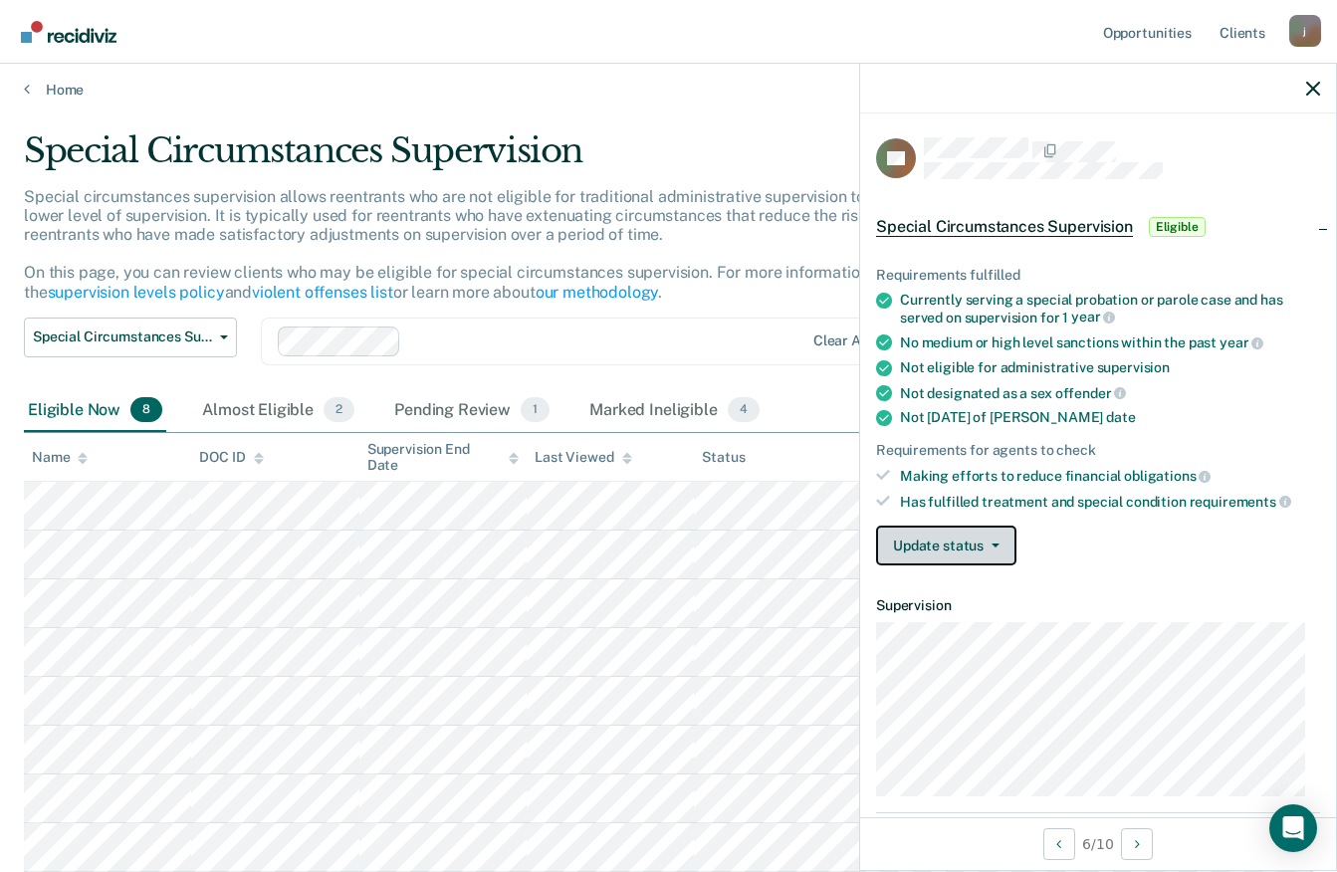
click at [998, 555] on button "Update status" at bounding box center [946, 546] width 140 height 40
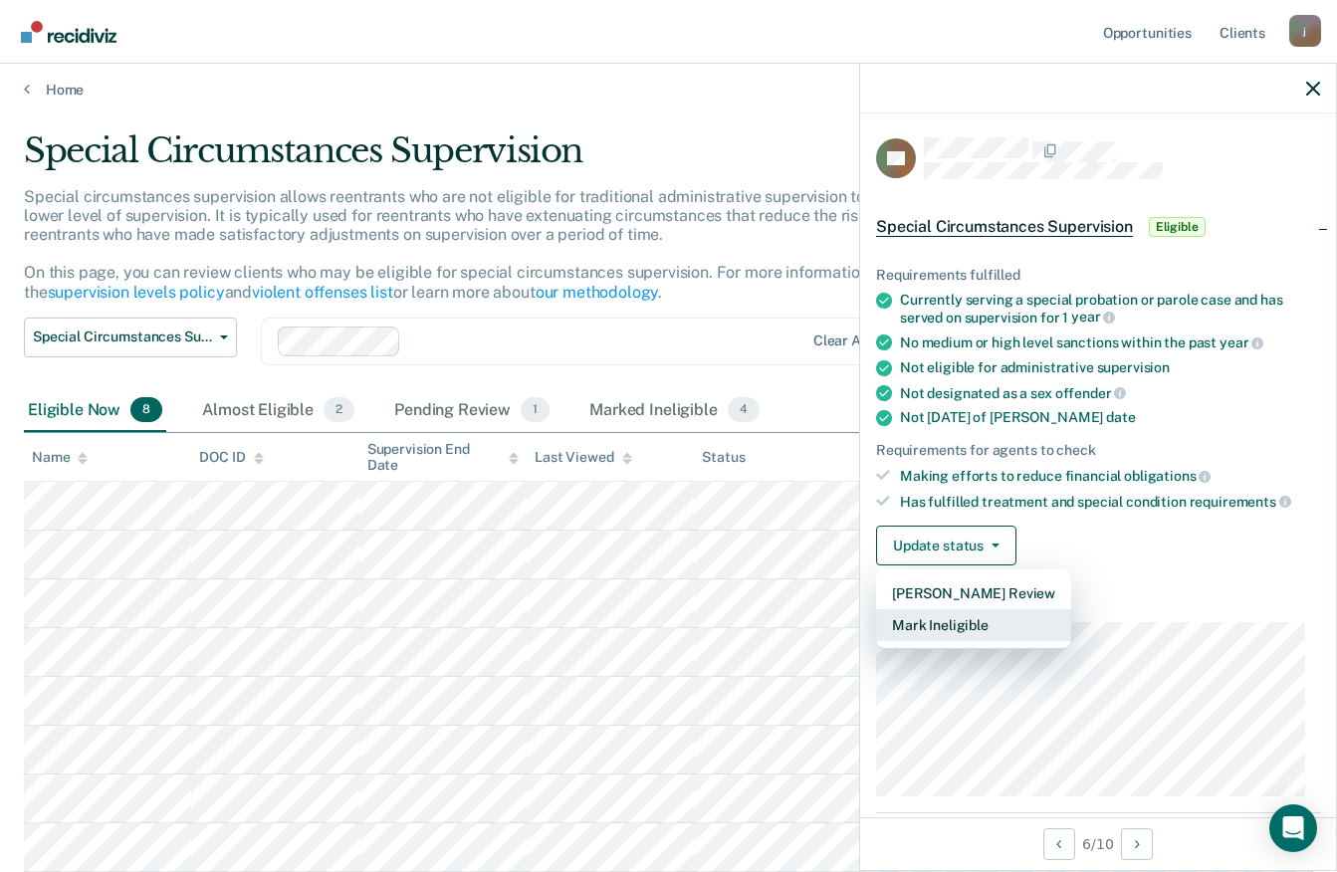
click at [978, 630] on button "Mark Ineligible" at bounding box center [973, 625] width 195 height 32
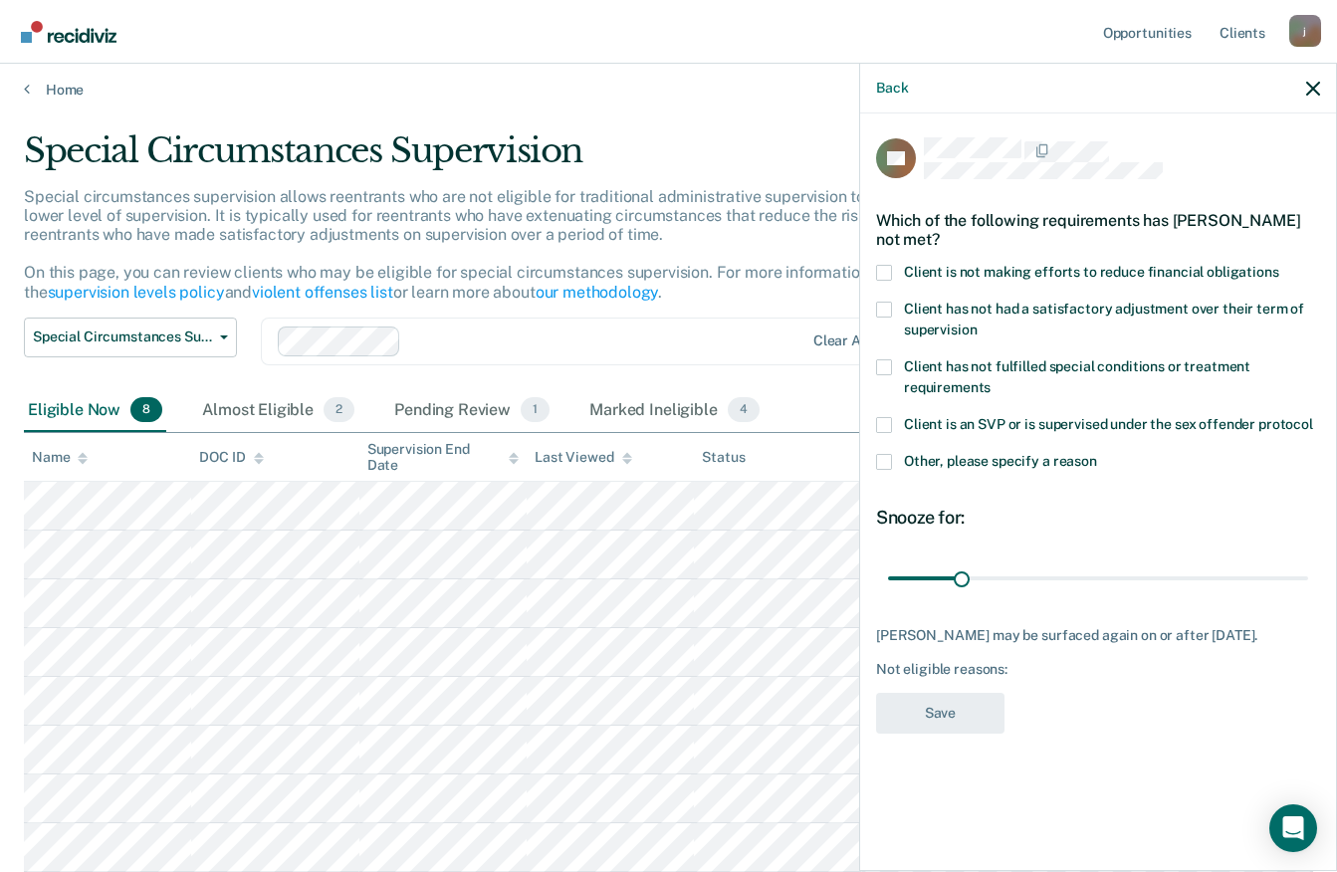
click at [887, 261] on div "Which of the following requirements has [PERSON_NAME] not met?" at bounding box center [1098, 230] width 444 height 70
click at [881, 282] on label "Client is not making efforts to reduce financial obligations" at bounding box center [1098, 275] width 444 height 21
click at [1279, 265] on input "Client is not making efforts to reduce financial obligations" at bounding box center [1279, 265] width 0 height 0
click at [967, 705] on button "Save" at bounding box center [940, 713] width 128 height 41
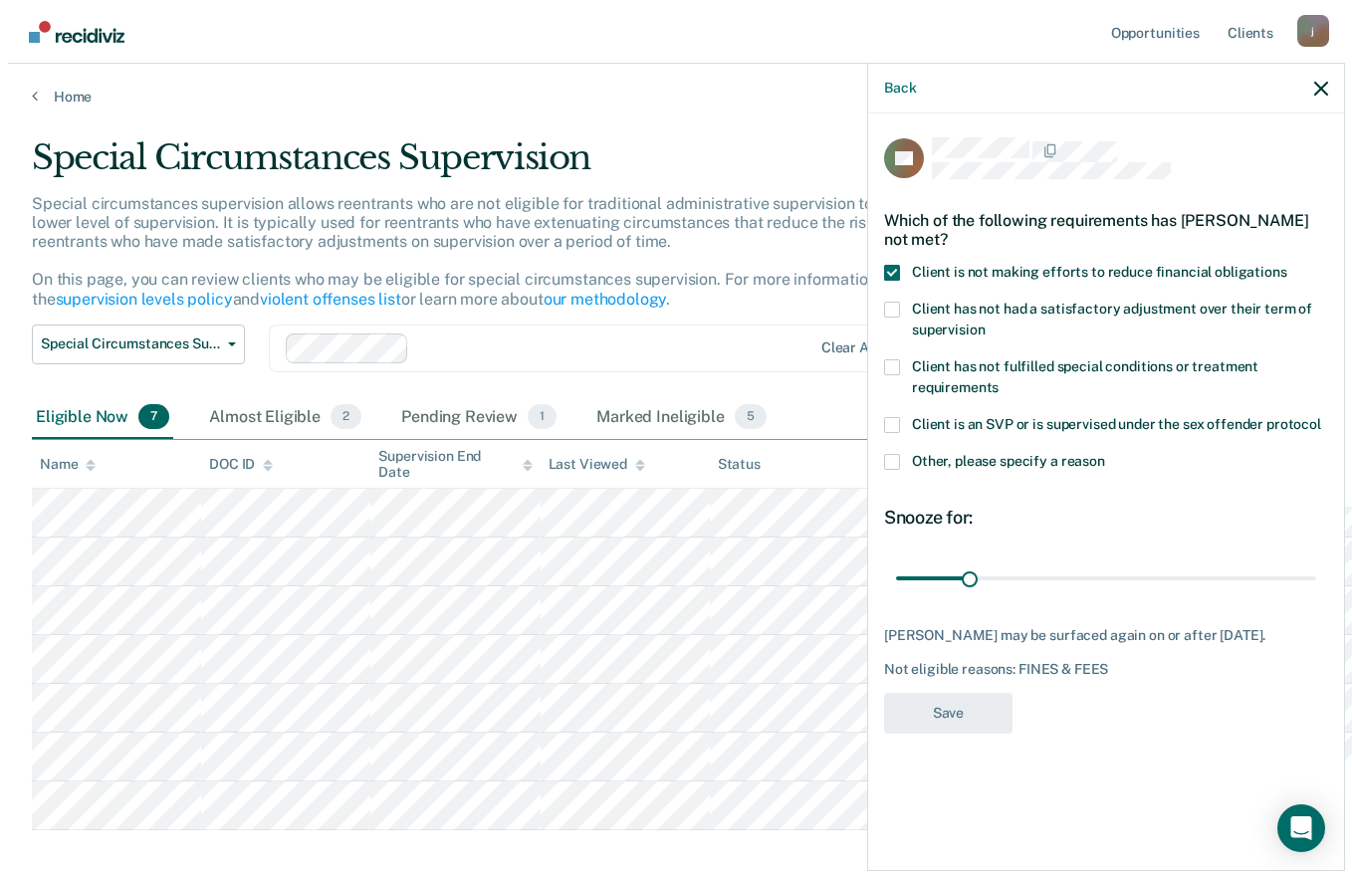
scroll to position [0, 0]
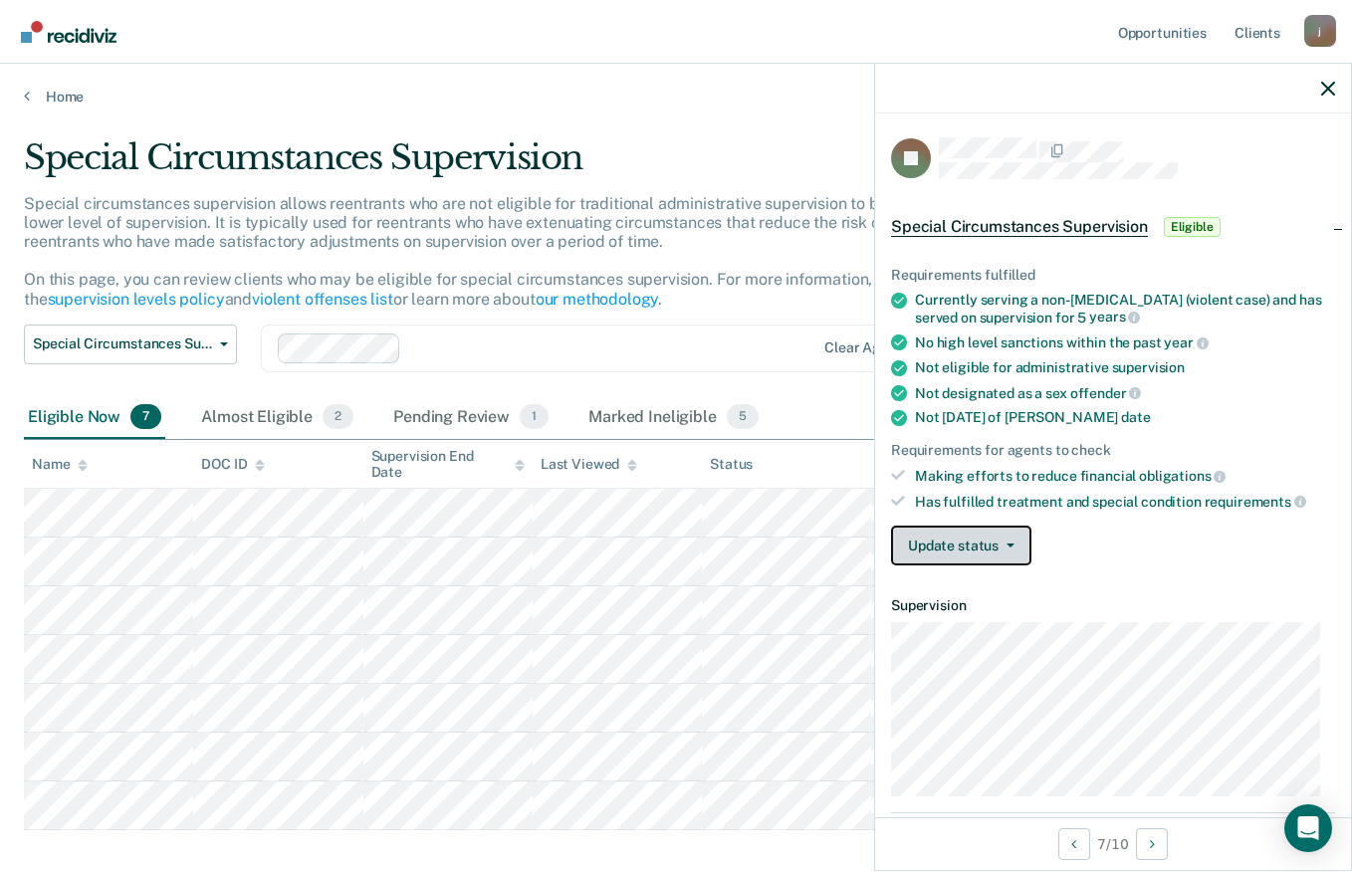
click at [1020, 544] on button "Update status" at bounding box center [961, 546] width 140 height 40
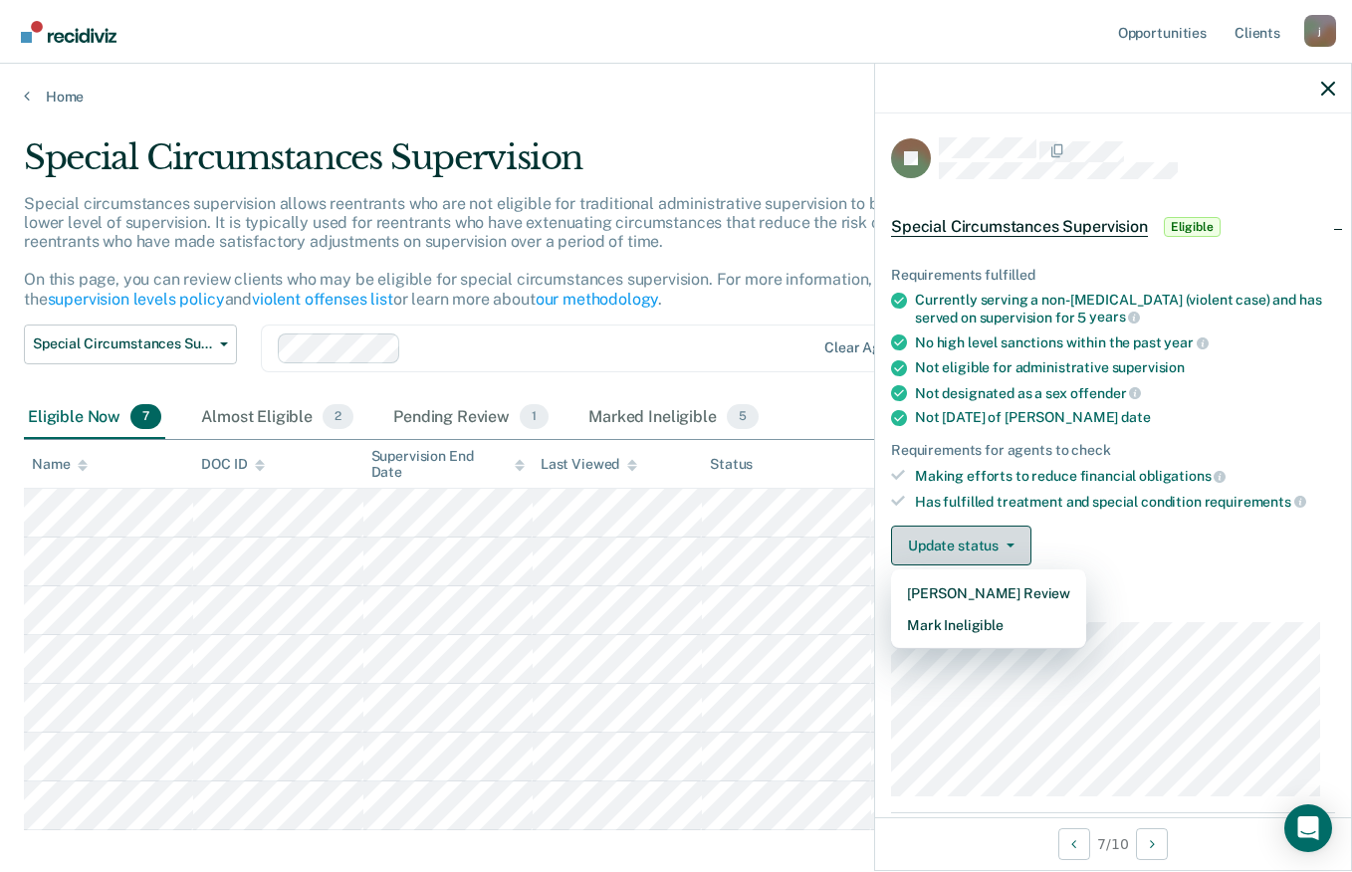
click at [1016, 550] on button "Update status" at bounding box center [961, 546] width 140 height 40
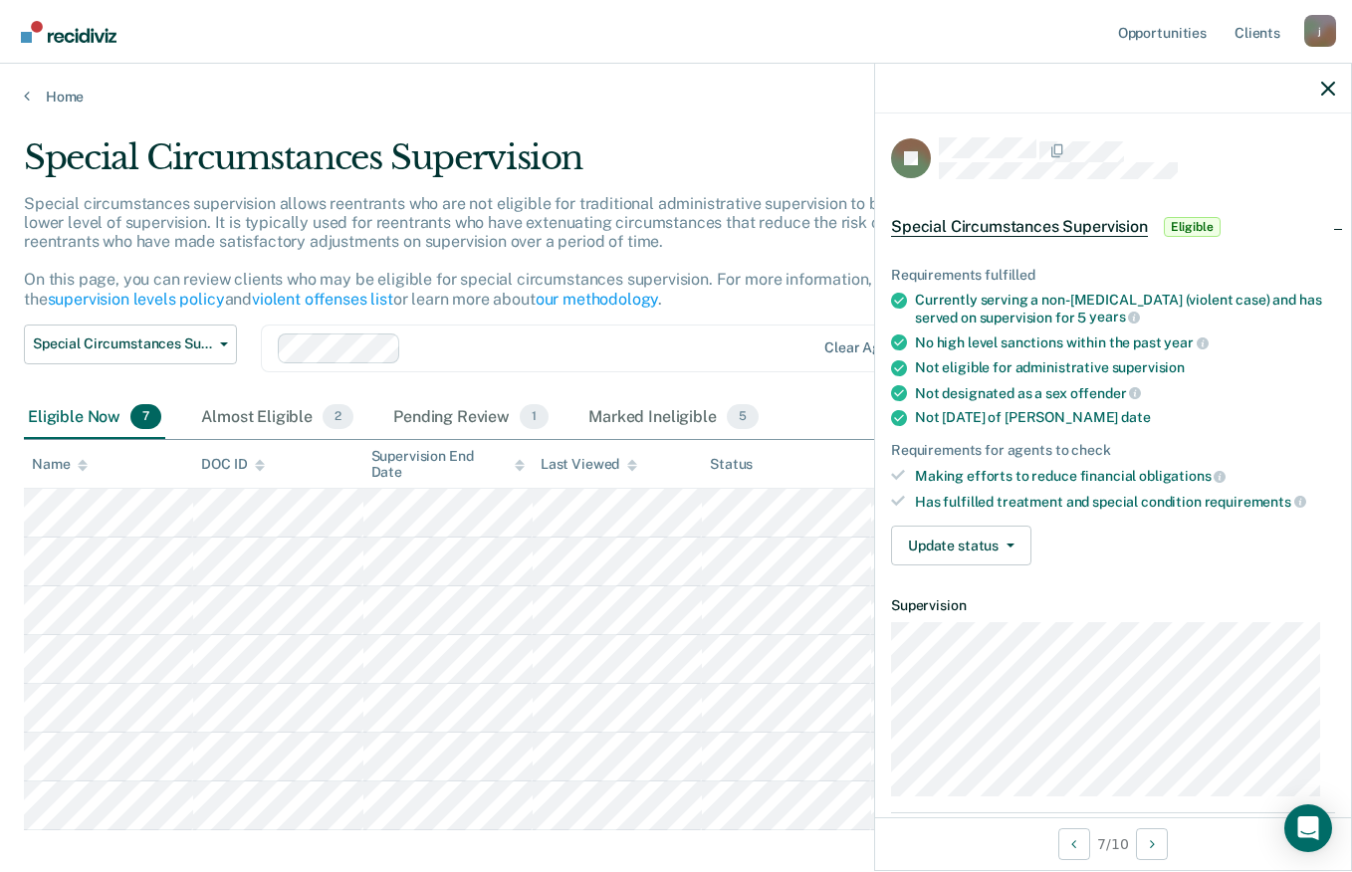
click at [1196, 228] on span "Eligible" at bounding box center [1192, 227] width 57 height 20
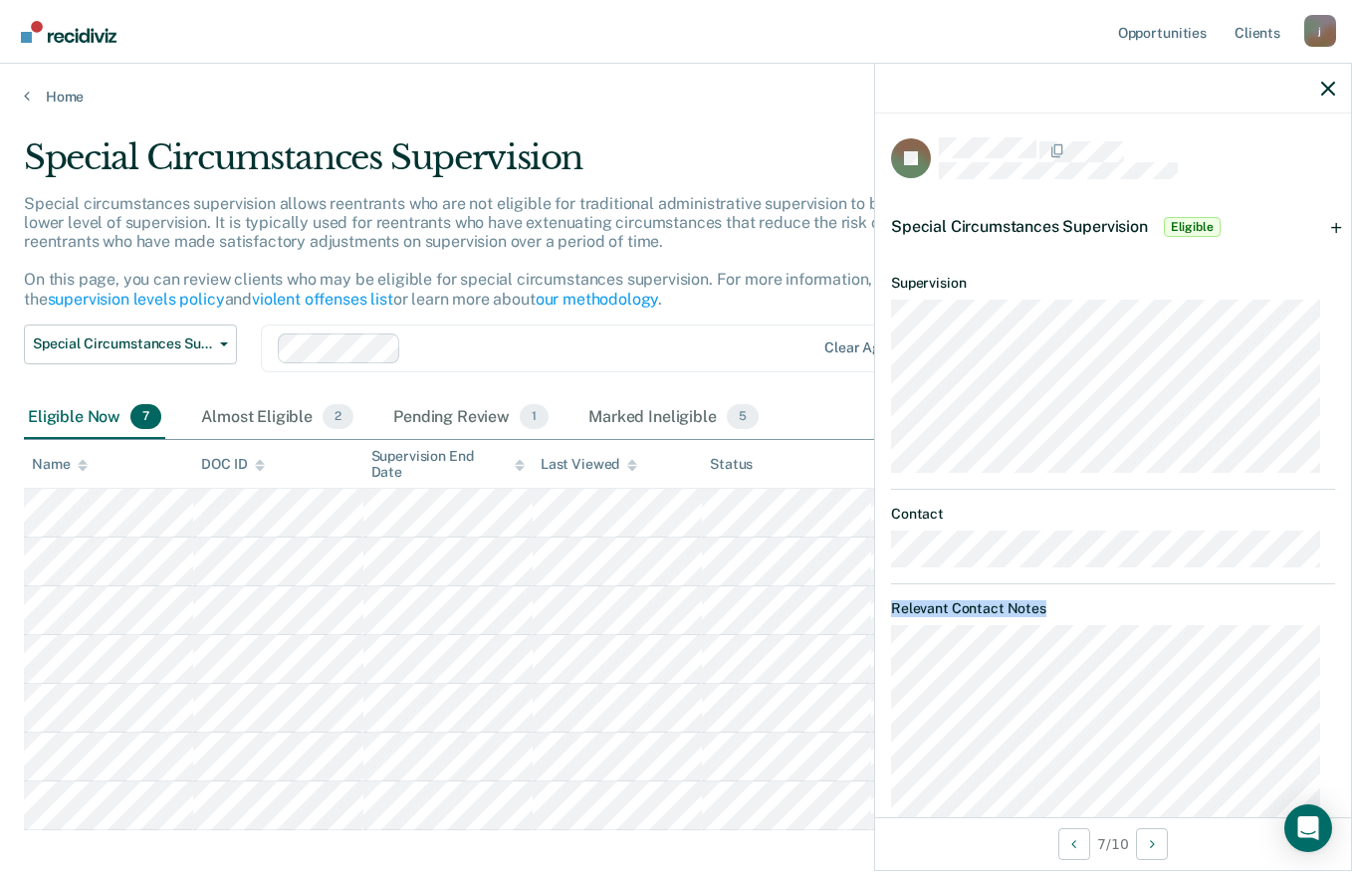
drag, startPoint x: 1351, startPoint y: 526, endPoint x: 1345, endPoint y: 737, distance: 211.2
click at [1345, 737] on div "JP Special Circumstances Supervision Eligible Requirements fulfilled Currently …" at bounding box center [1113, 467] width 478 height 808
click at [1197, 224] on span "Eligible" at bounding box center [1192, 227] width 57 height 20
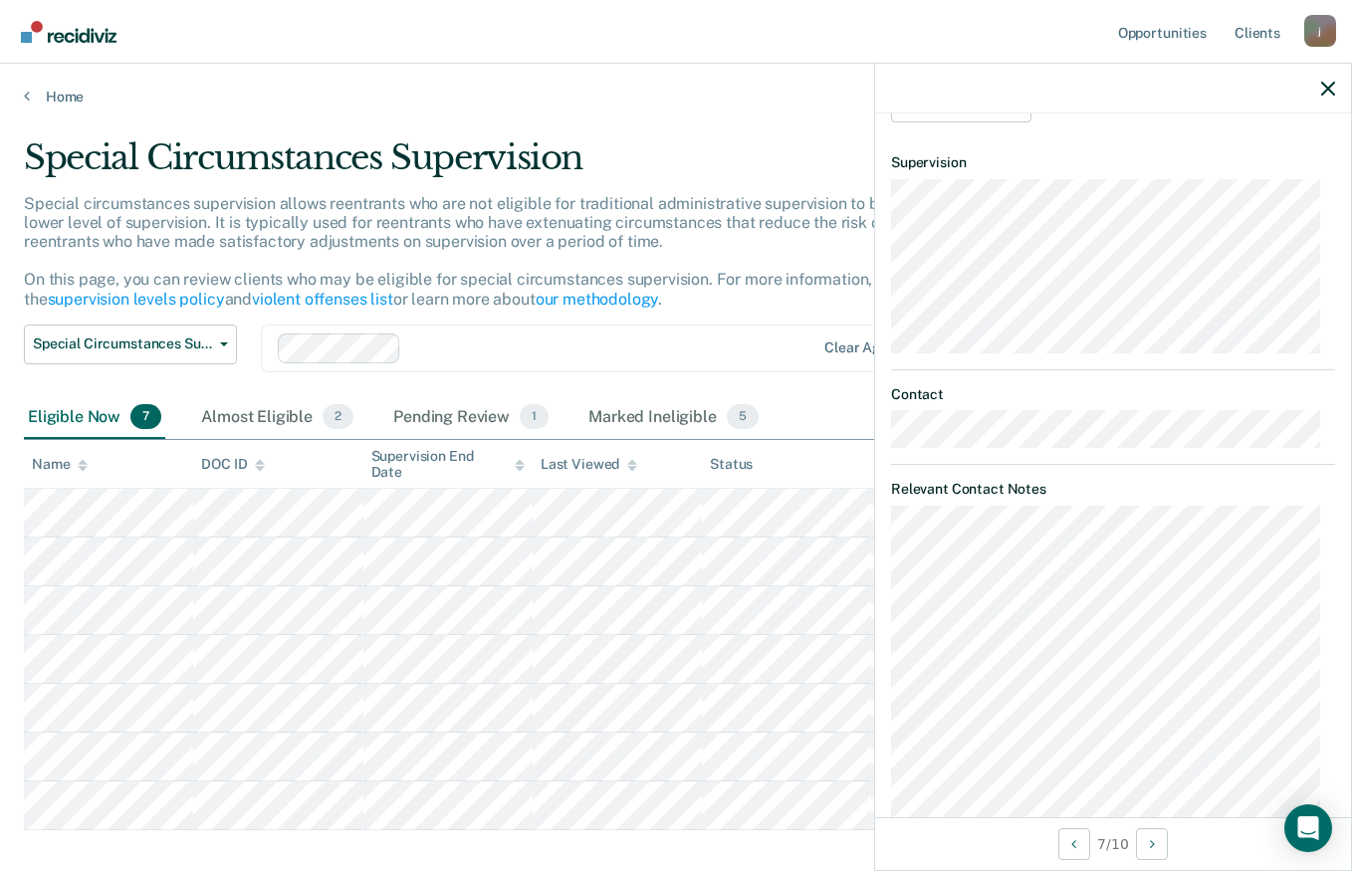
scroll to position [465, 0]
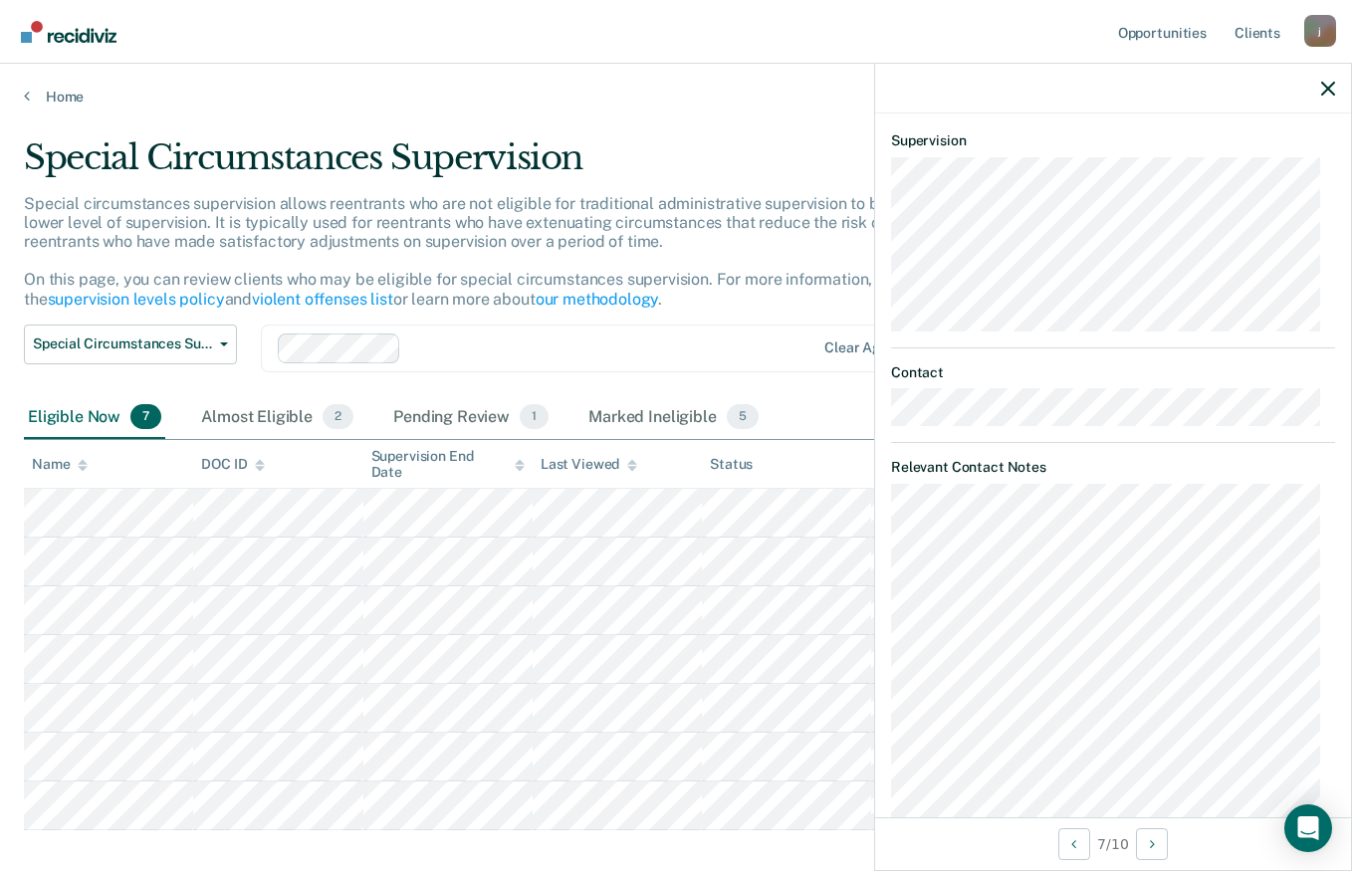
click at [1324, 101] on div at bounding box center [1113, 89] width 476 height 50
click at [1338, 90] on div at bounding box center [1113, 89] width 476 height 50
click at [1326, 84] on icon "button" at bounding box center [1328, 89] width 14 height 14
